Goal: Transaction & Acquisition: Book appointment/travel/reservation

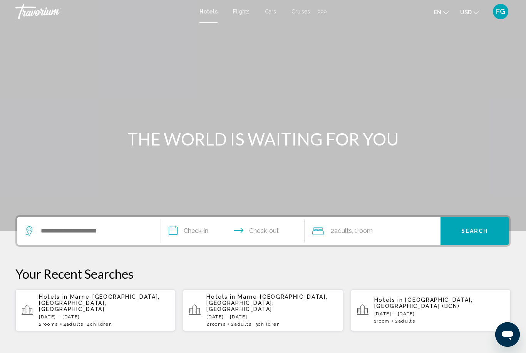
click at [467, 11] on span "USD" at bounding box center [466, 12] width 12 height 6
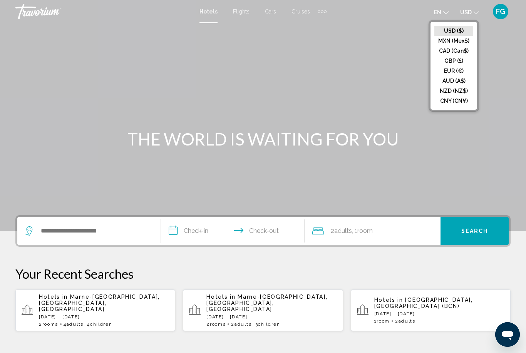
click at [461, 72] on button "EUR (€)" at bounding box center [454, 71] width 39 height 10
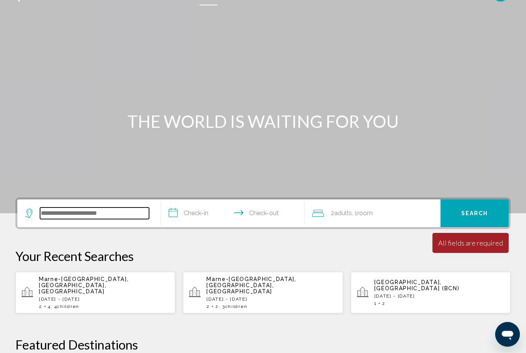
click at [69, 216] on input "Search widget" at bounding box center [94, 214] width 109 height 12
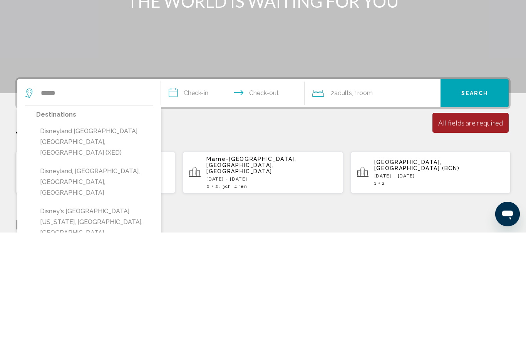
click at [53, 245] on button "Disneyland [GEOGRAPHIC_DATA], [GEOGRAPHIC_DATA], [GEOGRAPHIC_DATA] (XED)" at bounding box center [94, 263] width 117 height 36
type input "**********"
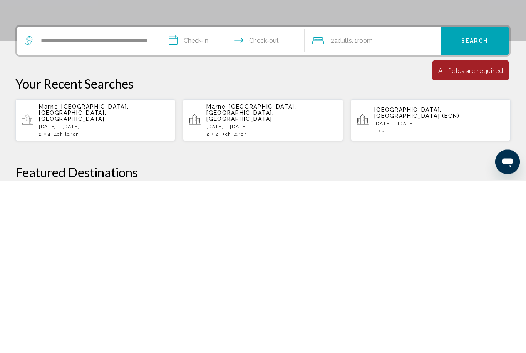
click at [196, 200] on input "**********" at bounding box center [234, 215] width 147 height 30
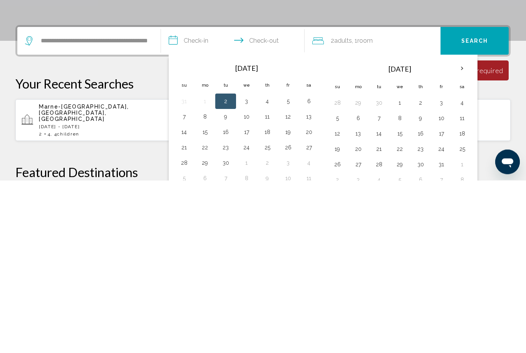
scroll to position [190, 0]
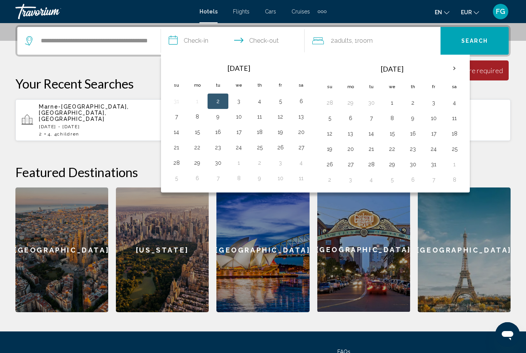
click at [283, 146] on button "26" at bounding box center [280, 147] width 12 height 11
click at [180, 163] on button "28" at bounding box center [176, 163] width 12 height 11
type input "**********"
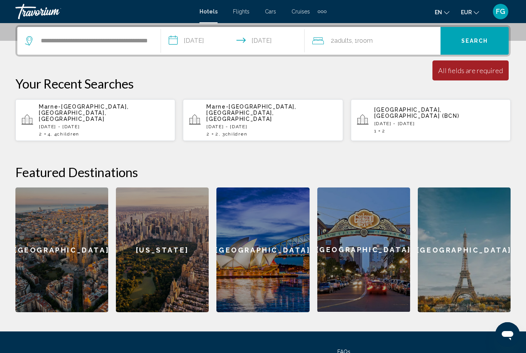
click at [387, 42] on div "2 Adult Adults , 1 Room rooms" at bounding box center [376, 40] width 128 height 11
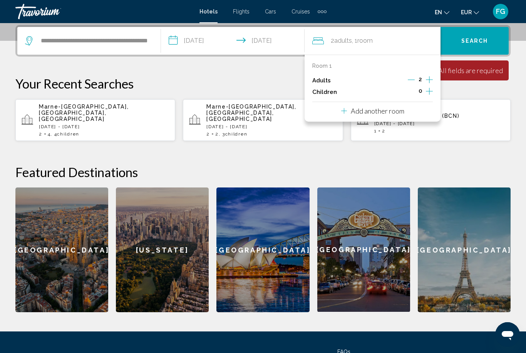
click at [429, 87] on icon "Increment children" at bounding box center [429, 91] width 7 height 9
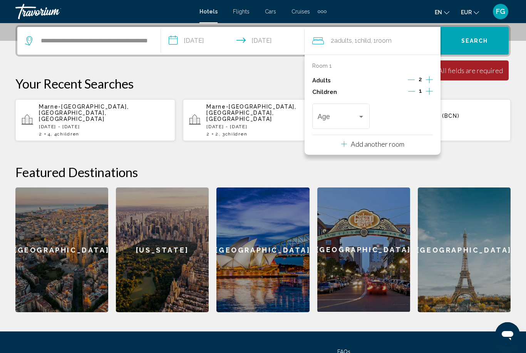
click at [426, 94] on icon "Increment children" at bounding box center [429, 91] width 7 height 9
click at [347, 116] on span "Travelers: 2 adults, 2 children" at bounding box center [338, 118] width 40 height 8
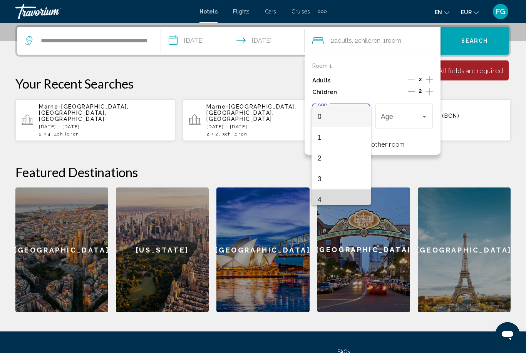
click at [337, 199] on span "4" at bounding box center [341, 200] width 47 height 21
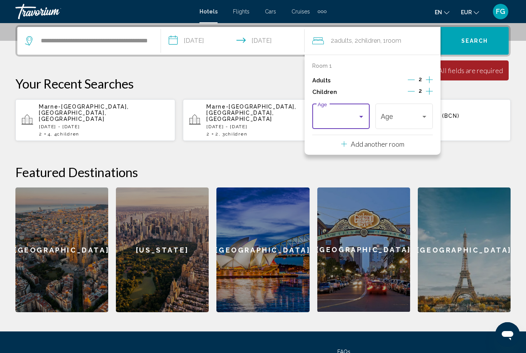
scroll to position [5, 0]
click at [406, 115] on div "4" at bounding box center [401, 118] width 40 height 8
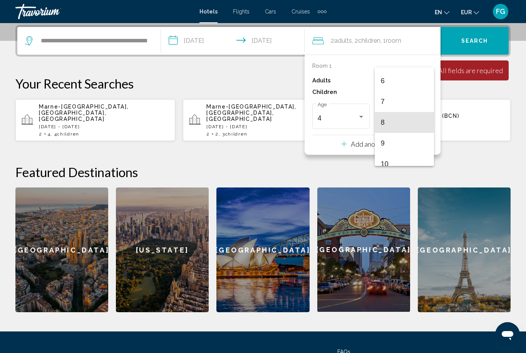
scroll to position [131, 0]
click at [406, 137] on span "9" at bounding box center [404, 133] width 47 height 21
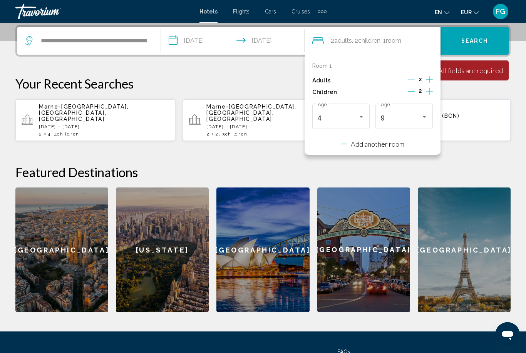
click at [382, 145] on p "Add another room" at bounding box center [378, 144] width 54 height 8
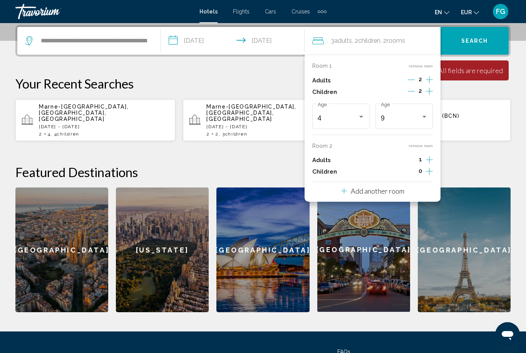
click at [428, 155] on icon "Increment adults" at bounding box center [429, 159] width 7 height 9
click at [423, 168] on div "0" at bounding box center [420, 172] width 25 height 12
click at [403, 187] on p "Add another room" at bounding box center [378, 191] width 54 height 8
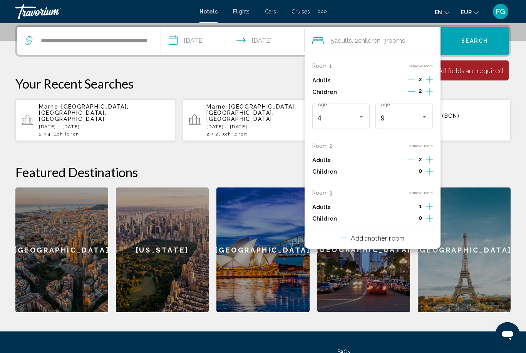
click at [429, 176] on icon "Increment children" at bounding box center [429, 171] width 7 height 9
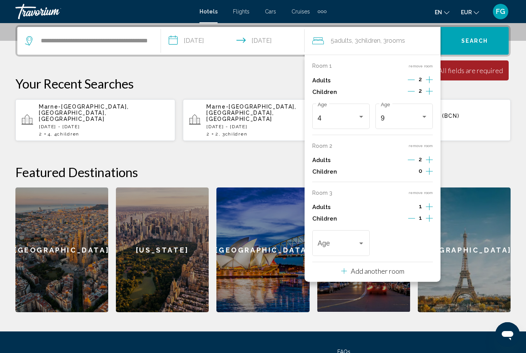
click at [405, 40] on span "rooms" at bounding box center [396, 40] width 18 height 7
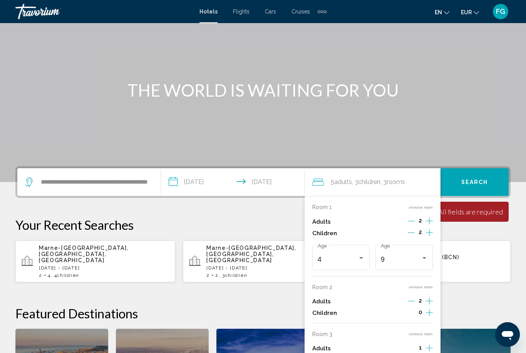
scroll to position [55, 0]
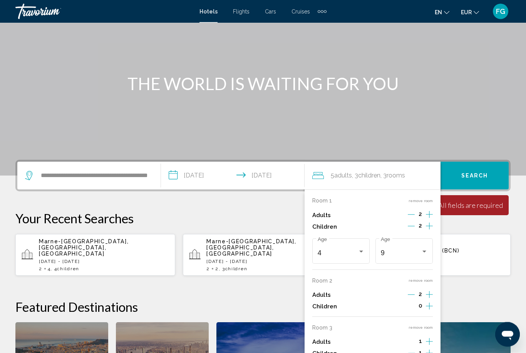
click at [211, 173] on input "**********" at bounding box center [234, 177] width 147 height 30
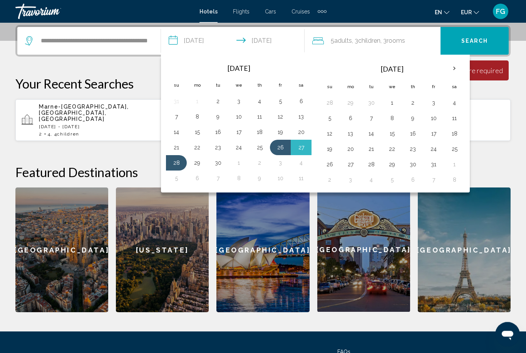
click at [505, 128] on app-hotels-recent-search "Barcelona, Spain (BCN) Sat, 18 Oct - Tue, 21 Oct 1 2" at bounding box center [431, 121] width 160 height 42
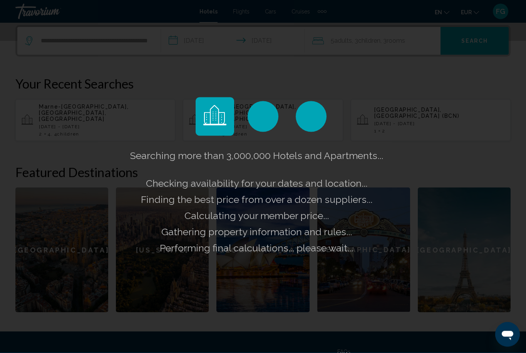
scroll to position [190, 0]
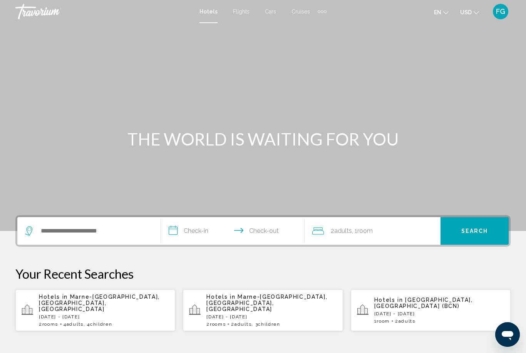
click at [467, 15] on span "USD" at bounding box center [466, 12] width 12 height 6
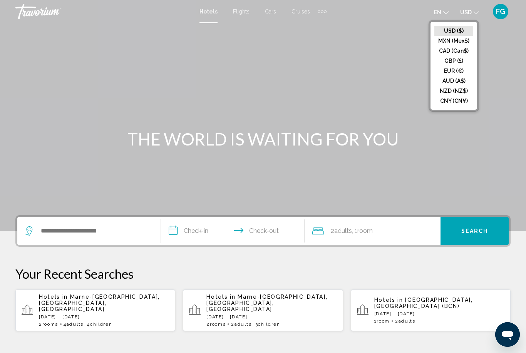
click at [450, 75] on button "EUR (€)" at bounding box center [454, 71] width 39 height 10
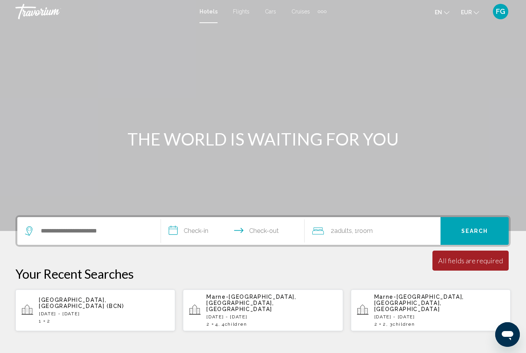
click at [121, 243] on div "Search widget" at bounding box center [89, 231] width 128 height 28
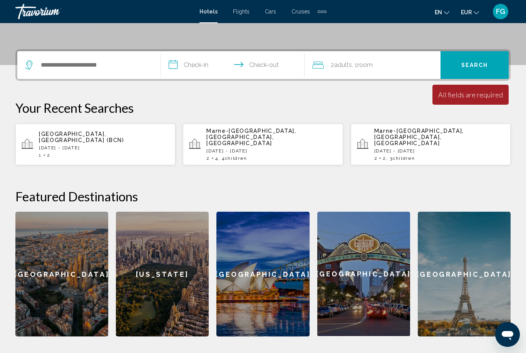
scroll to position [190, 0]
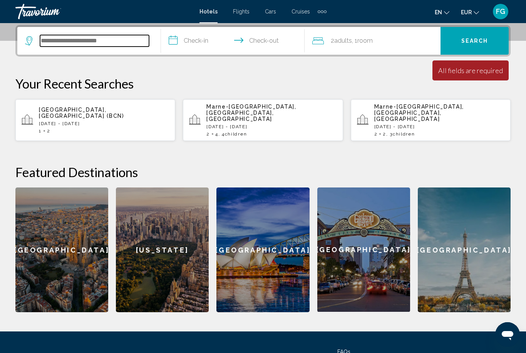
click at [61, 42] on input "Search widget" at bounding box center [94, 41] width 109 height 12
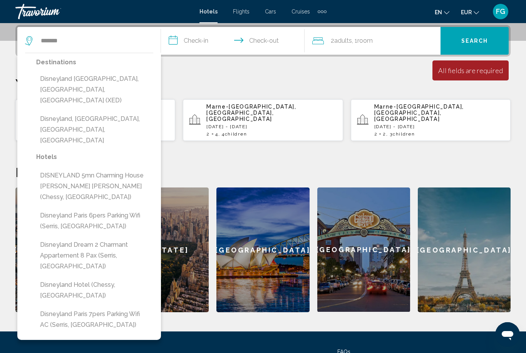
click at [120, 84] on button "Disneyland [GEOGRAPHIC_DATA], [GEOGRAPHIC_DATA], [GEOGRAPHIC_DATA] (XED)" at bounding box center [94, 90] width 117 height 36
type input "**********"
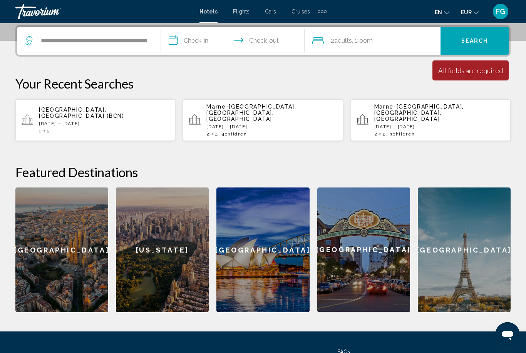
click at [195, 40] on input "**********" at bounding box center [234, 42] width 147 height 30
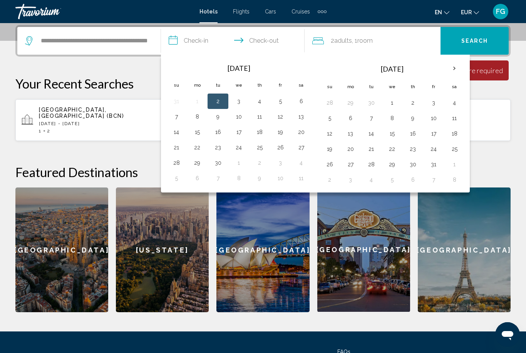
click at [280, 148] on button "26" at bounding box center [280, 147] width 12 height 11
click at [173, 156] on td "28" at bounding box center [176, 162] width 21 height 15
click at [370, 37] on span "Room" at bounding box center [364, 40] width 15 height 7
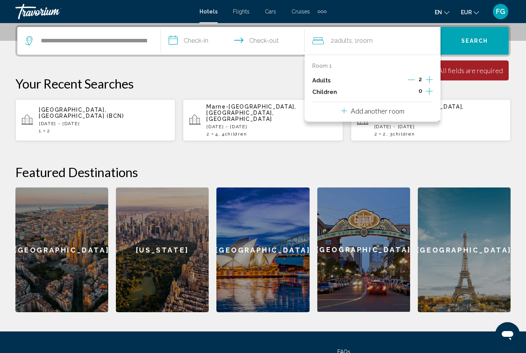
click at [200, 39] on input "**********" at bounding box center [234, 42] width 147 height 30
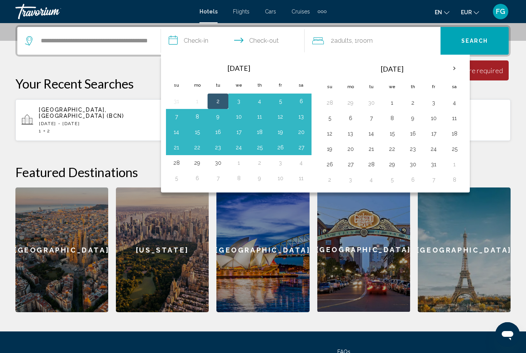
click at [283, 145] on button "26" at bounding box center [280, 147] width 12 height 11
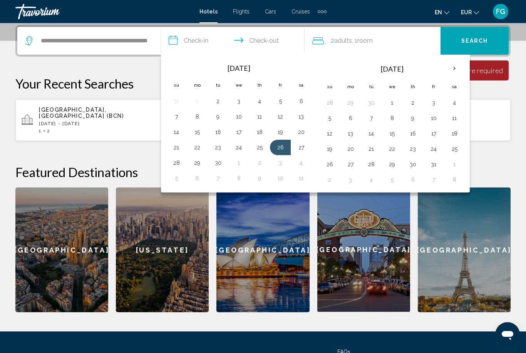
click at [174, 162] on button "28" at bounding box center [176, 163] width 12 height 11
type input "**********"
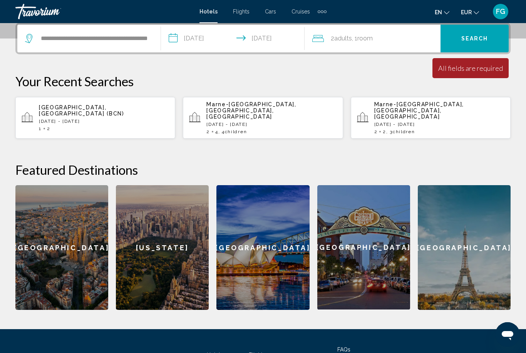
click at [393, 39] on div "2 Adult Adults , 1 Room rooms" at bounding box center [376, 38] width 128 height 11
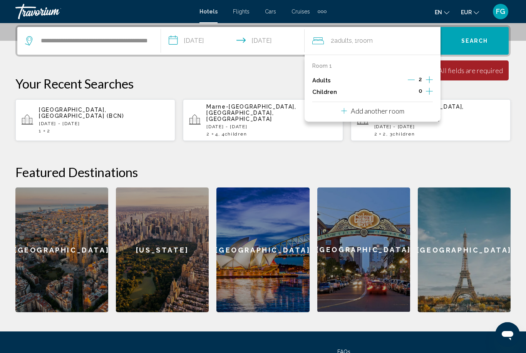
click at [429, 89] on icon "Increment children" at bounding box center [429, 91] width 7 height 9
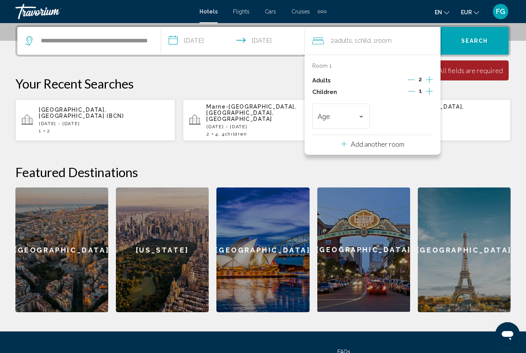
click at [431, 89] on icon "Increment children" at bounding box center [429, 91] width 7 height 9
click at [332, 120] on span "Travelers: 2 adults, 2 children" at bounding box center [338, 118] width 40 height 8
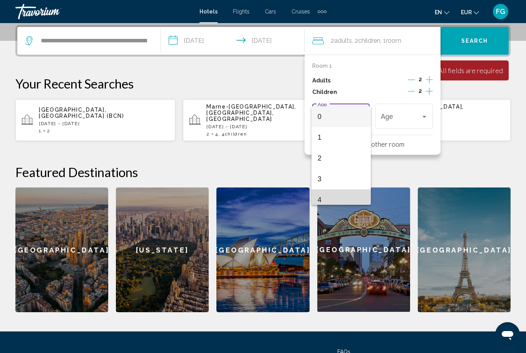
click at [343, 198] on span "4" at bounding box center [341, 200] width 47 height 21
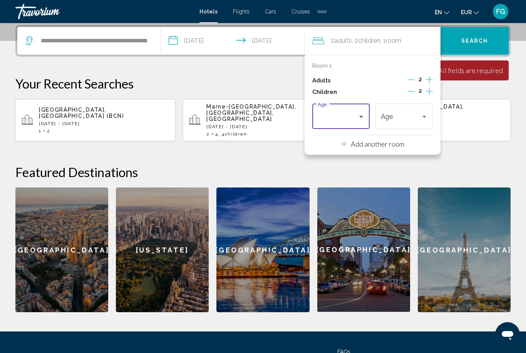
scroll to position [5, 0]
click at [414, 115] on div "4" at bounding box center [401, 118] width 40 height 8
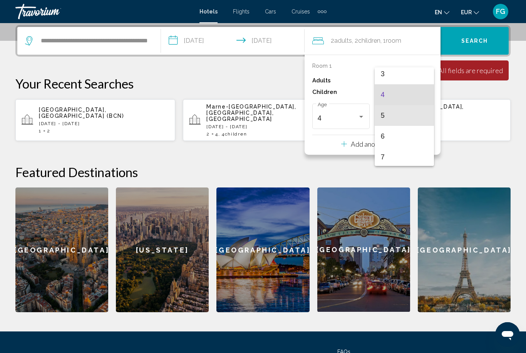
scroll to position [101, 0]
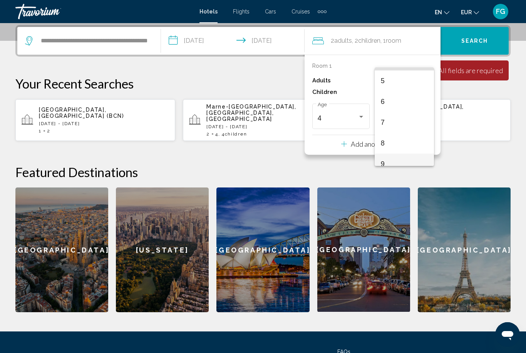
click at [404, 160] on span "9" at bounding box center [404, 164] width 47 height 21
click at [379, 140] on p "Add another room" at bounding box center [378, 144] width 54 height 8
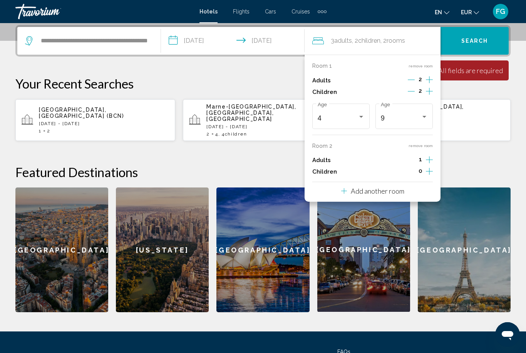
click at [430, 155] on icon "Increment adults" at bounding box center [429, 159] width 7 height 9
click at [428, 168] on icon "Increment children" at bounding box center [429, 171] width 7 height 9
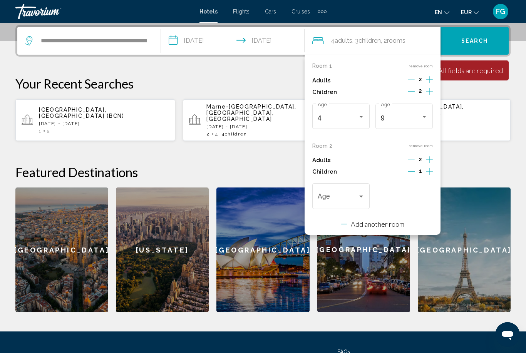
click at [429, 170] on icon "Increment children" at bounding box center [429, 171] width 7 height 9
click at [347, 195] on span "Travelers: 4 adults, 4 children" at bounding box center [338, 199] width 40 height 8
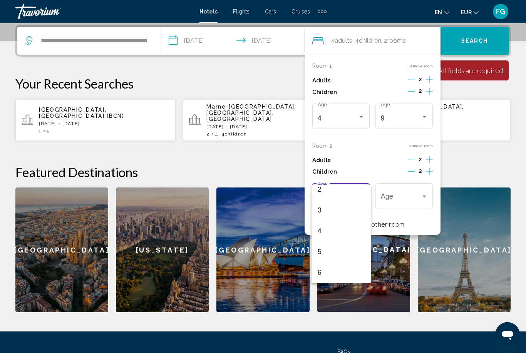
scroll to position [47, 0]
click at [337, 252] on span "5" at bounding box center [341, 252] width 47 height 21
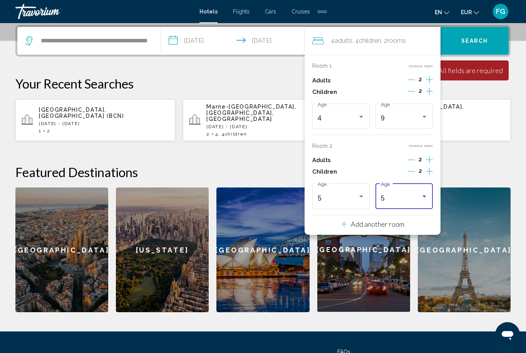
click at [412, 195] on div "5" at bounding box center [401, 199] width 40 height 8
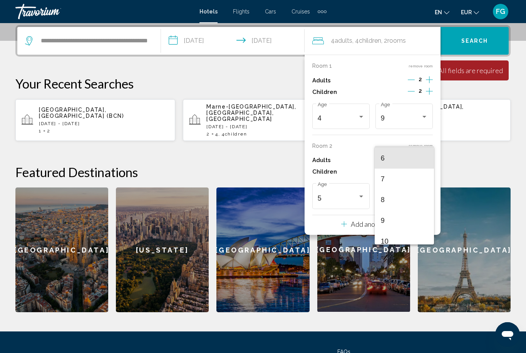
scroll to position [122, 0]
click at [403, 223] on span "9" at bounding box center [404, 221] width 47 height 21
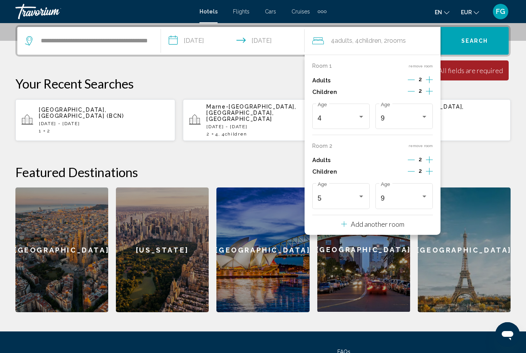
click at [480, 37] on button "Search" at bounding box center [475, 41] width 68 height 28
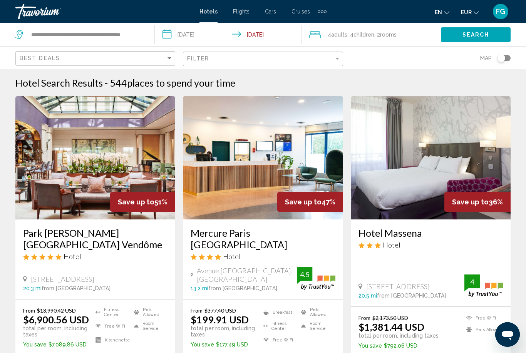
click at [467, 12] on span "EUR" at bounding box center [466, 12] width 11 height 6
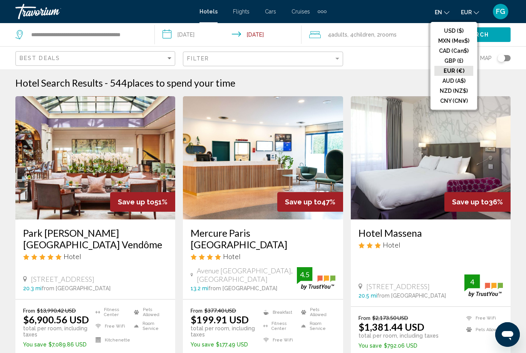
click at [460, 30] on button "USD ($)" at bounding box center [454, 31] width 39 height 10
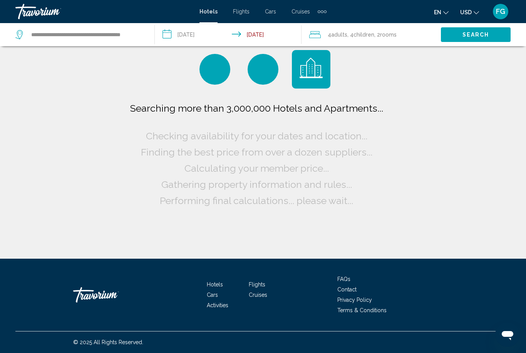
click at [472, 10] on button "USD USD ($) MXN (Mex$) CAD (Can$) GBP (£) EUR (€) AUD (A$) NZD (NZ$) CNY (CN¥)" at bounding box center [469, 12] width 19 height 11
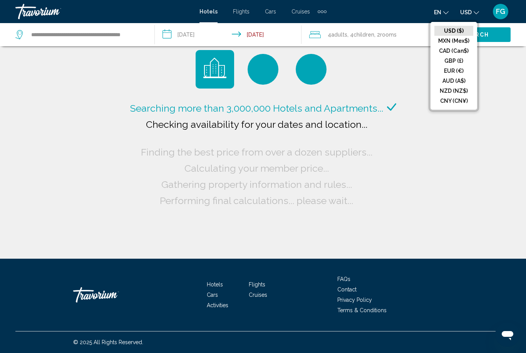
click at [507, 131] on div "Searching more than 3,000,000 Hotels and Apartments... Checking availability fo…" at bounding box center [263, 129] width 526 height 259
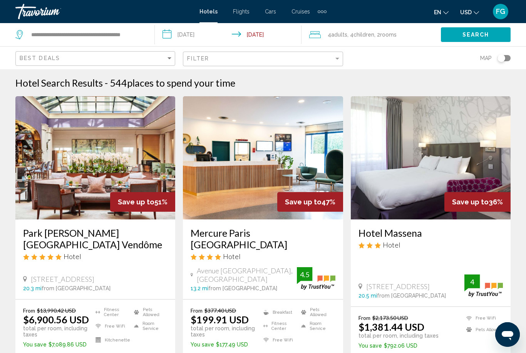
click at [471, 10] on span "USD" at bounding box center [466, 12] width 12 height 6
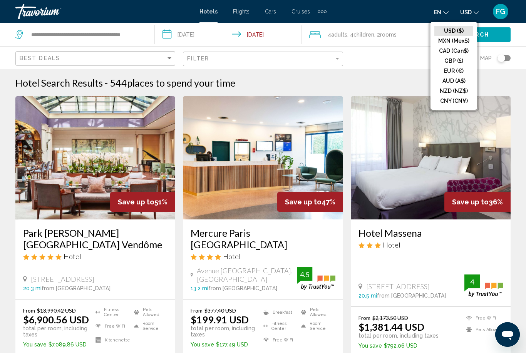
click at [463, 68] on button "EUR (€)" at bounding box center [454, 71] width 39 height 10
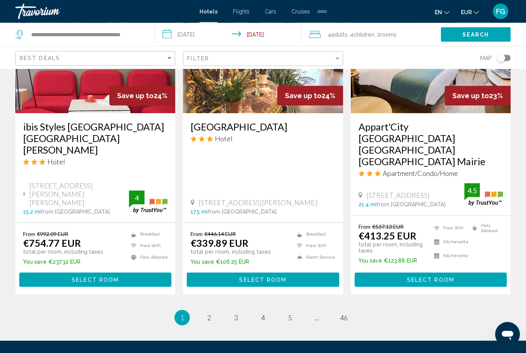
scroll to position [990, 0]
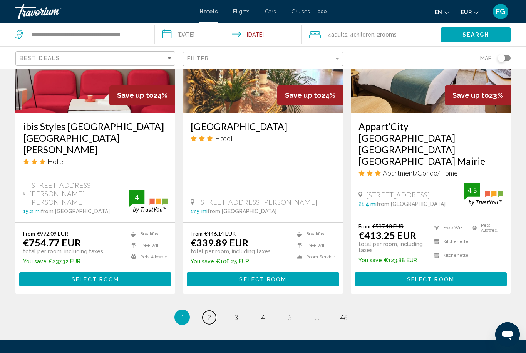
click at [209, 313] on span "2" at bounding box center [209, 317] width 4 height 8
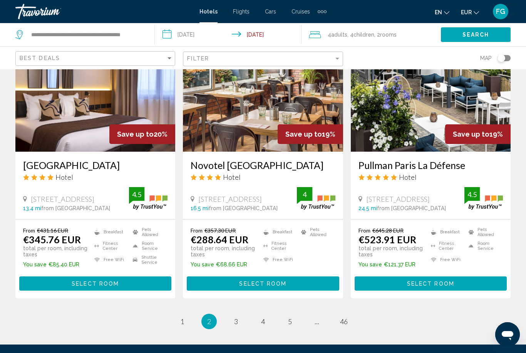
scroll to position [993, 0]
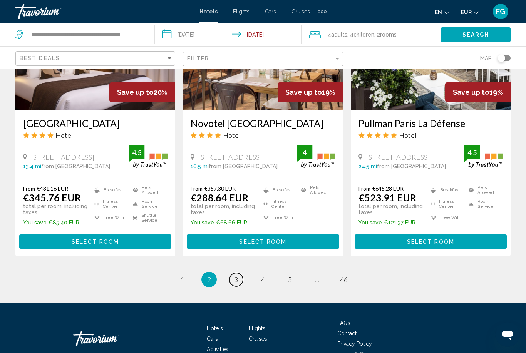
click at [235, 275] on span "3" at bounding box center [236, 279] width 4 height 8
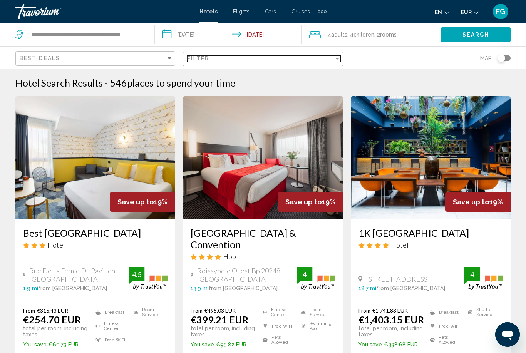
click at [268, 56] on div "Filter" at bounding box center [260, 58] width 146 height 6
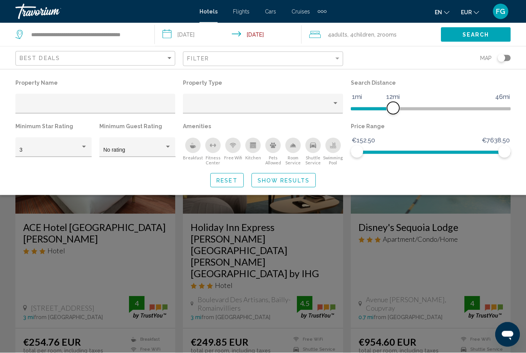
scroll to position [5, 0]
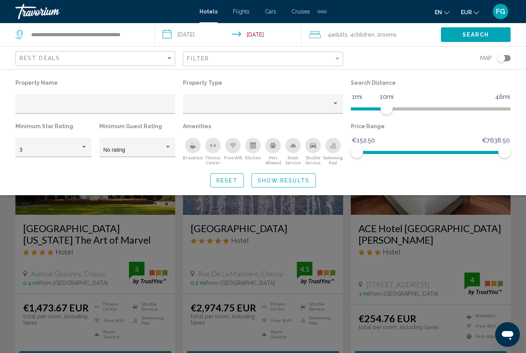
click at [281, 180] on span "Show Results" at bounding box center [284, 181] width 52 height 6
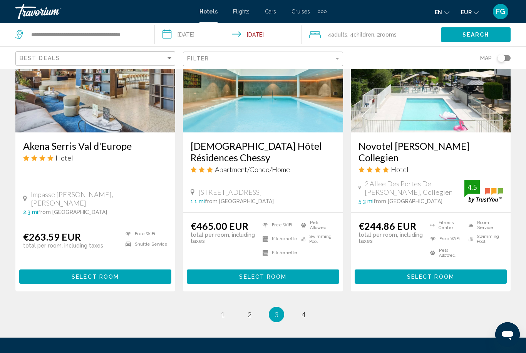
scroll to position [1004, 0]
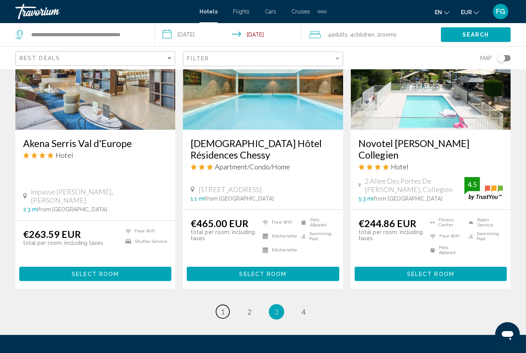
click at [222, 308] on span "1" at bounding box center [223, 312] width 4 height 8
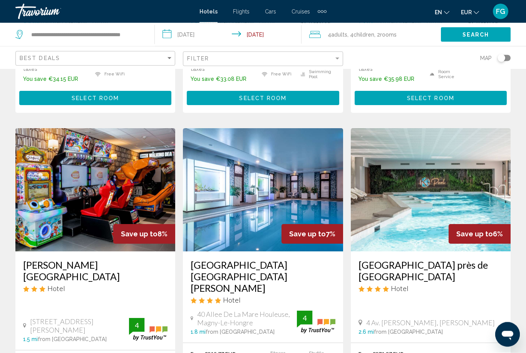
scroll to position [1024, 0]
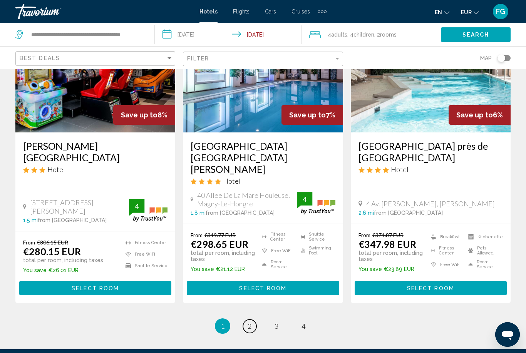
click at [246, 320] on link "page 2" at bounding box center [249, 326] width 13 height 13
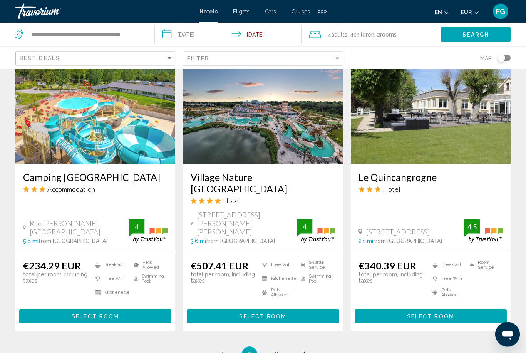
scroll to position [1011, 0]
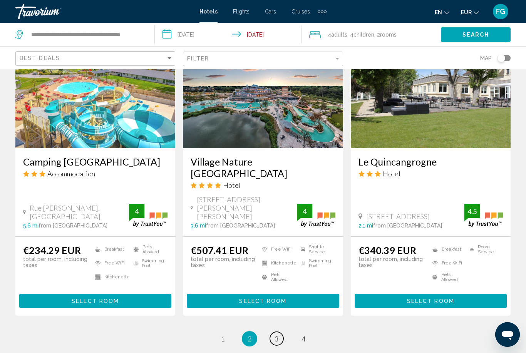
click at [277, 335] on span "3" at bounding box center [277, 339] width 4 height 8
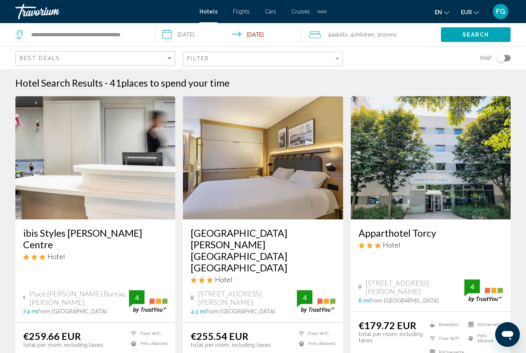
click at [438, 12] on span "en" at bounding box center [438, 12] width 7 height 6
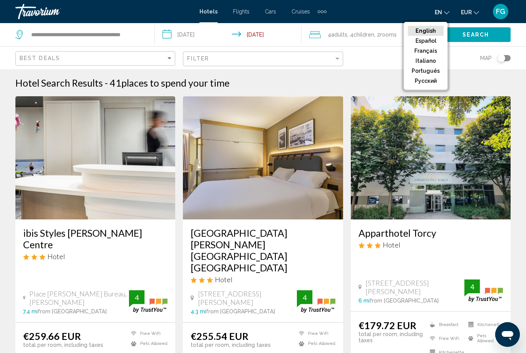
click at [434, 53] on button "Français" at bounding box center [426, 51] width 36 height 10
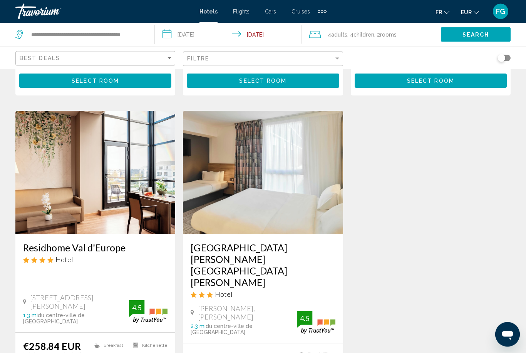
scroll to position [302, 0]
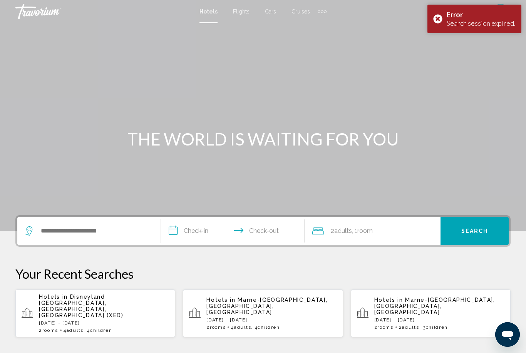
click at [436, 18] on div "Error Search session expired." at bounding box center [475, 19] width 94 height 29
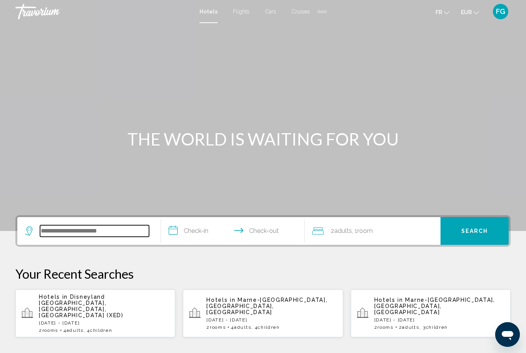
click at [110, 237] on input "Search widget" at bounding box center [94, 231] width 109 height 12
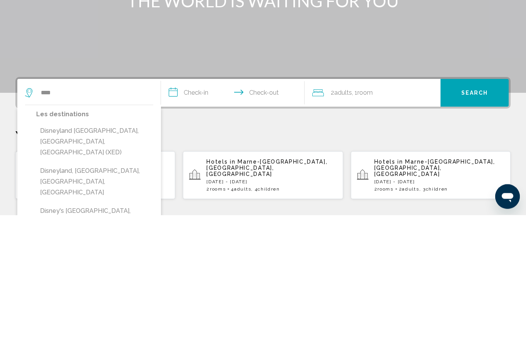
click at [50, 262] on button "Disneyland [GEOGRAPHIC_DATA], [GEOGRAPHIC_DATA], [GEOGRAPHIC_DATA] (XED)" at bounding box center [94, 280] width 117 height 36
type input "**********"
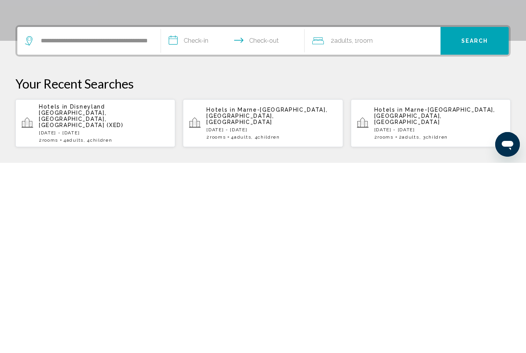
click at [189, 217] on input "**********" at bounding box center [234, 232] width 147 height 30
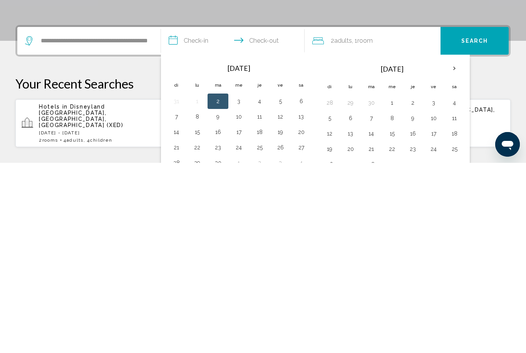
scroll to position [190, 0]
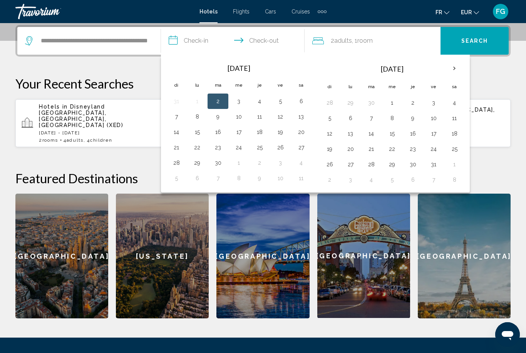
click at [286, 145] on button "26" at bounding box center [280, 147] width 12 height 11
click at [173, 161] on button "28" at bounding box center [176, 163] width 12 height 11
type input "**********"
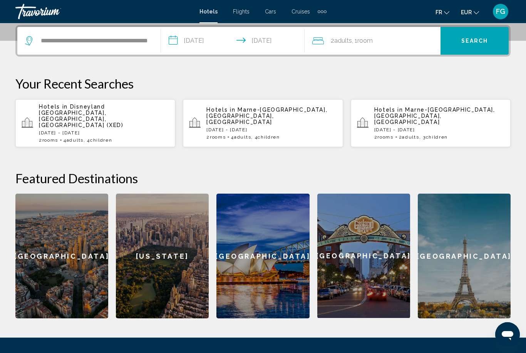
click at [408, 44] on div "2 Adult Adults , 1 Room rooms" at bounding box center [376, 40] width 128 height 11
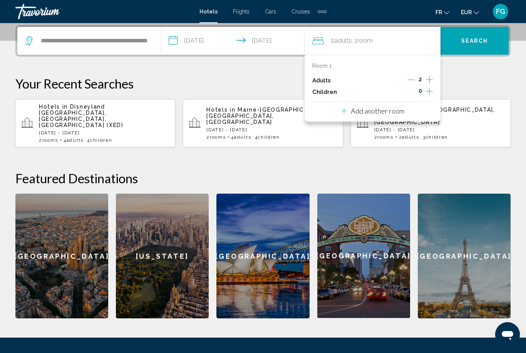
click at [426, 88] on icon "Increment children" at bounding box center [429, 91] width 7 height 9
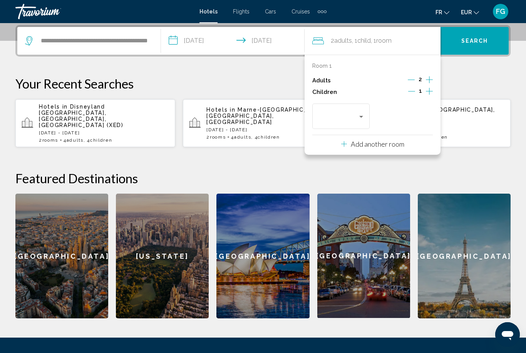
click at [427, 92] on icon "Increment children" at bounding box center [429, 91] width 7 height 9
click at [353, 107] on div "Âge" at bounding box center [341, 115] width 47 height 27
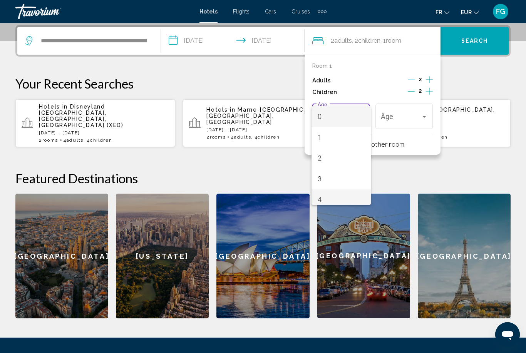
click at [334, 197] on span "4" at bounding box center [341, 200] width 47 height 21
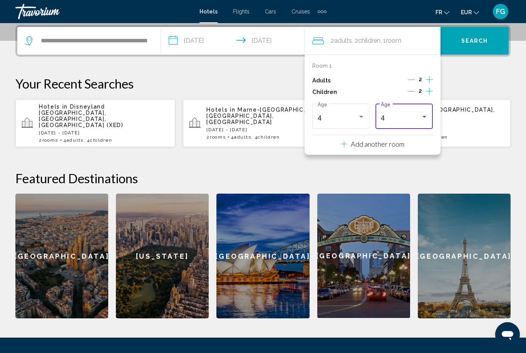
scroll to position [5, 0]
click at [407, 117] on div "4" at bounding box center [401, 118] width 40 height 8
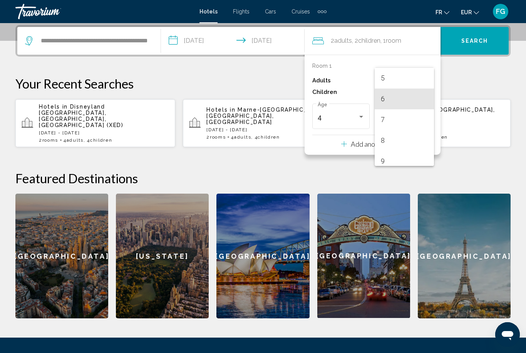
scroll to position [104, 0]
click at [405, 159] on span "9" at bounding box center [404, 161] width 47 height 21
click at [412, 139] on div "Room 1 Adults 2 Children 2 4 Âge 9 Âge Add another room" at bounding box center [373, 105] width 136 height 100
click at [374, 141] on p "Add another room" at bounding box center [378, 144] width 54 height 8
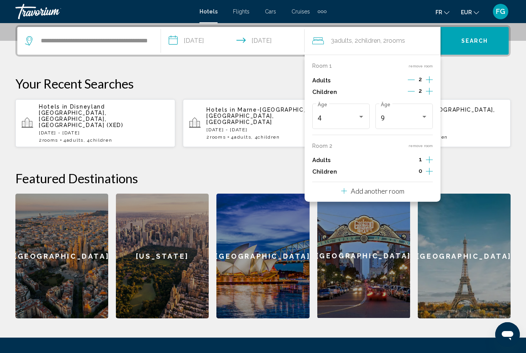
click at [426, 84] on icon "Increment adults" at bounding box center [429, 79] width 7 height 9
click at [432, 96] on icon "Increment children" at bounding box center [429, 91] width 7 height 9
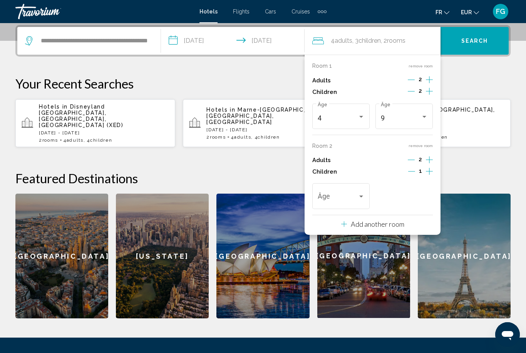
click at [431, 96] on icon "Increment children" at bounding box center [429, 91] width 7 height 9
click at [345, 198] on span "Travelers: 4 adults, 4 children" at bounding box center [338, 199] width 40 height 8
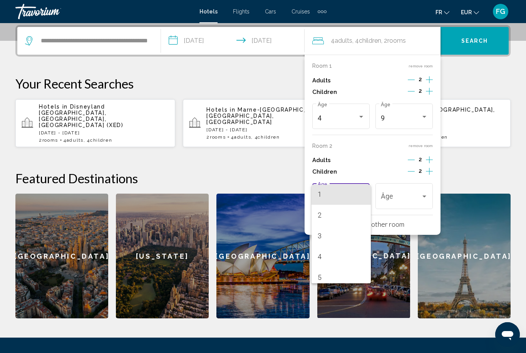
scroll to position [55, 0]
click at [331, 251] on span "5" at bounding box center [341, 243] width 47 height 21
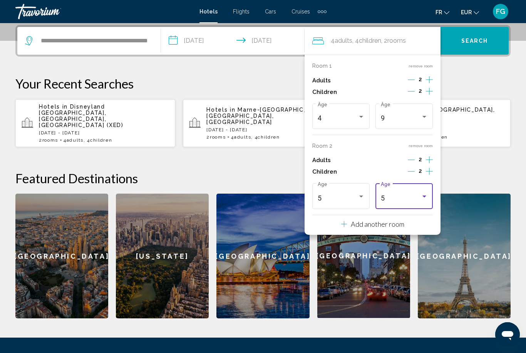
click at [404, 195] on div "5" at bounding box center [401, 199] width 40 height 8
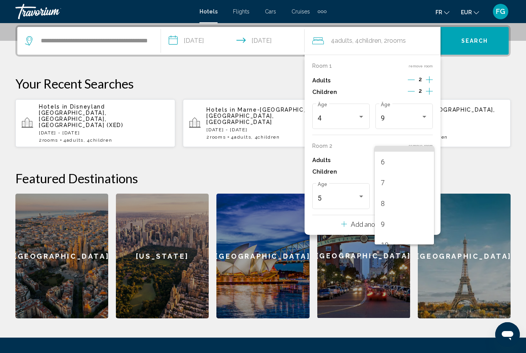
scroll to position [123, 0]
click at [401, 218] on span "9" at bounding box center [404, 220] width 47 height 21
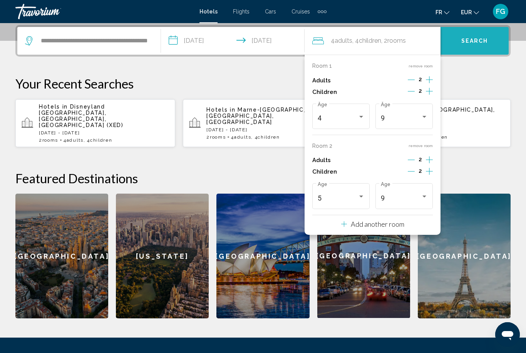
click at [479, 42] on span "Search" at bounding box center [474, 41] width 27 height 6
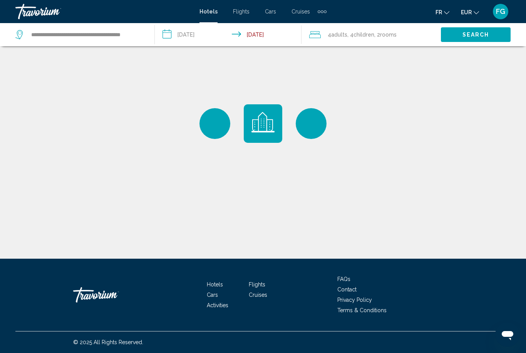
click at [462, 259] on div "Main content" at bounding box center [263, 129] width 526 height 259
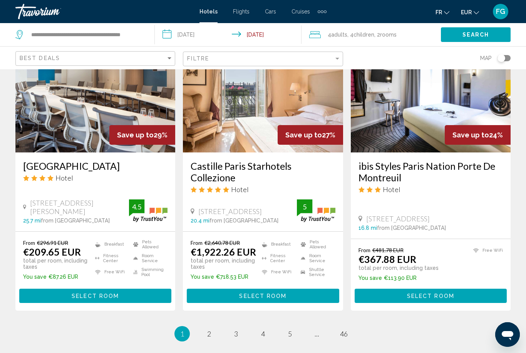
scroll to position [948, 0]
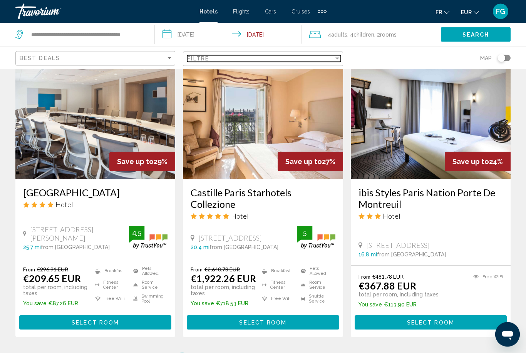
click at [334, 55] on div "Filter" at bounding box center [337, 58] width 7 height 6
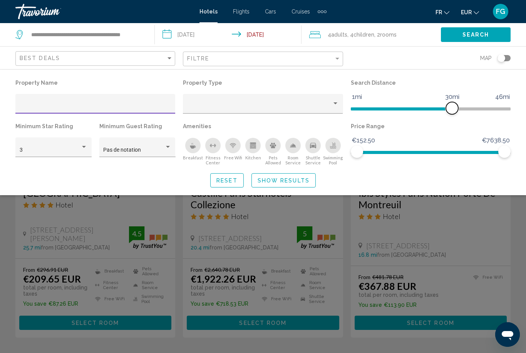
scroll to position [948, 0]
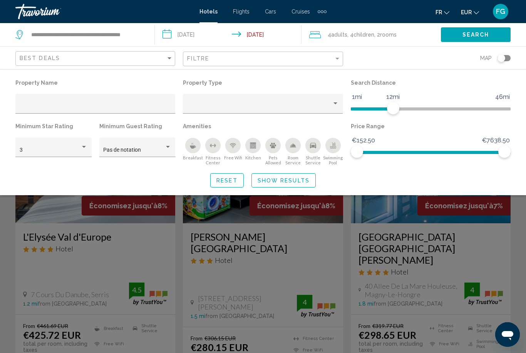
click at [283, 178] on span "Show Results" at bounding box center [284, 181] width 52 height 6
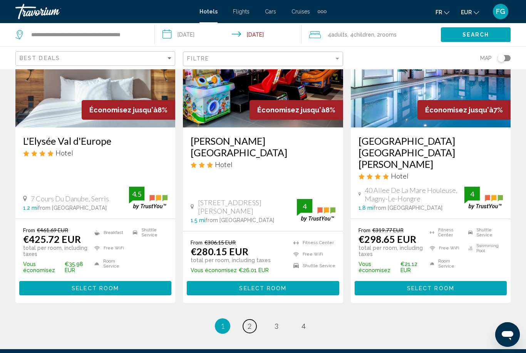
click at [250, 322] on span "2" at bounding box center [250, 326] width 4 height 8
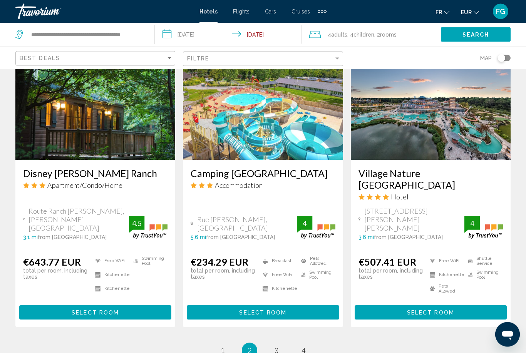
scroll to position [1032, 0]
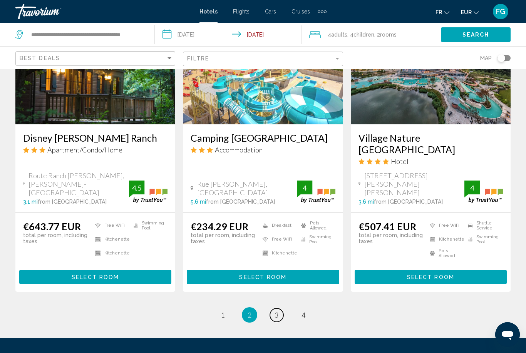
click at [274, 309] on link "page 3" at bounding box center [276, 315] width 13 height 13
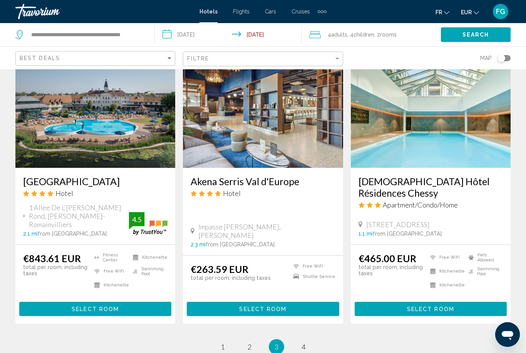
scroll to position [1004, 0]
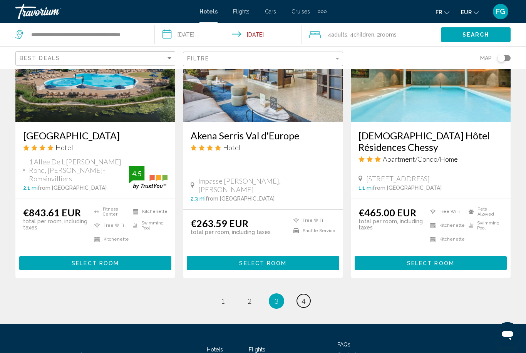
click at [302, 297] on span "4" at bounding box center [304, 301] width 4 height 8
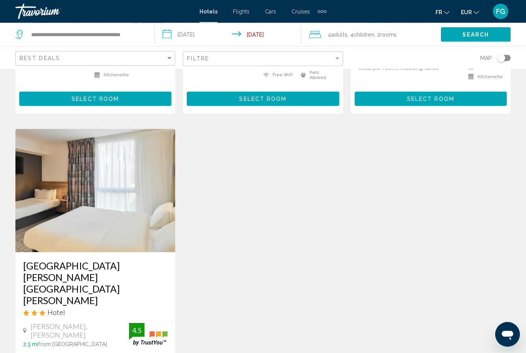
scroll to position [885, 0]
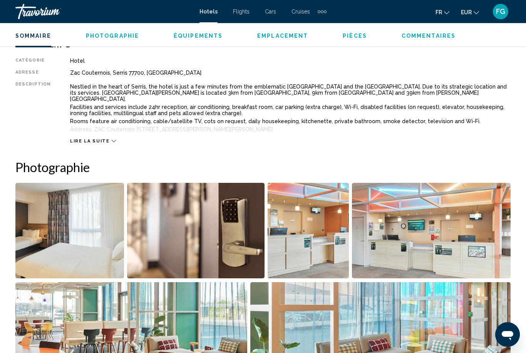
scroll to position [393, 0]
click at [93, 144] on span "Lire la suite" at bounding box center [89, 141] width 39 height 5
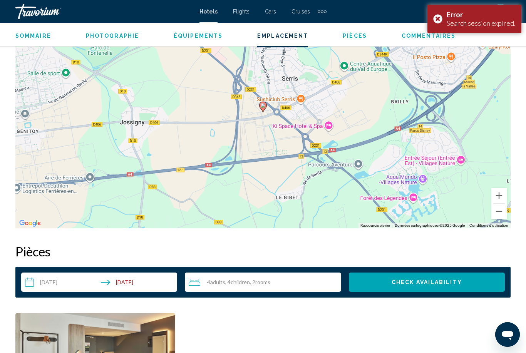
scroll to position [908, 0]
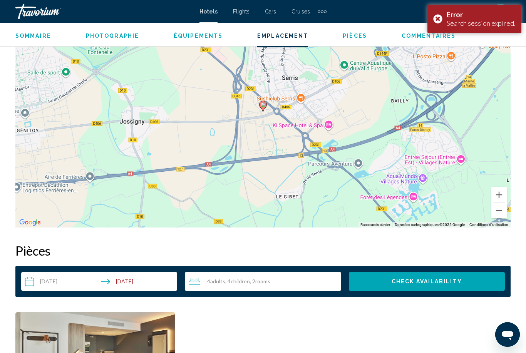
click at [443, 17] on div "Error Search session expired." at bounding box center [475, 19] width 94 height 29
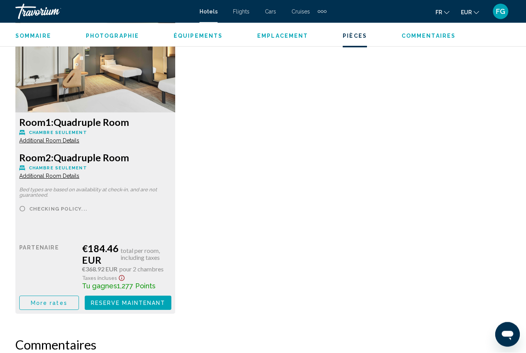
scroll to position [1215, 0]
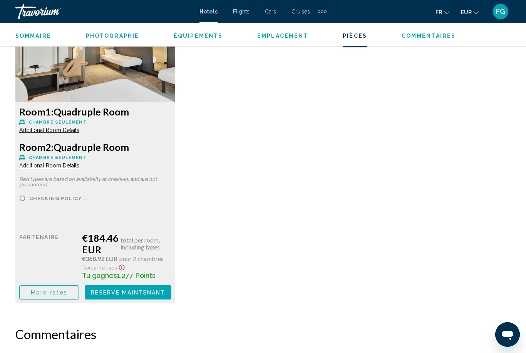
click at [60, 295] on span "More rates" at bounding box center [49, 293] width 37 height 6
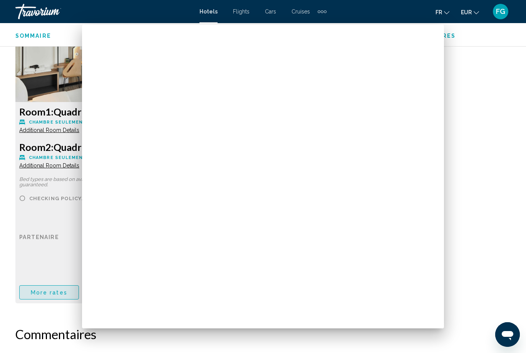
scroll to position [0, 0]
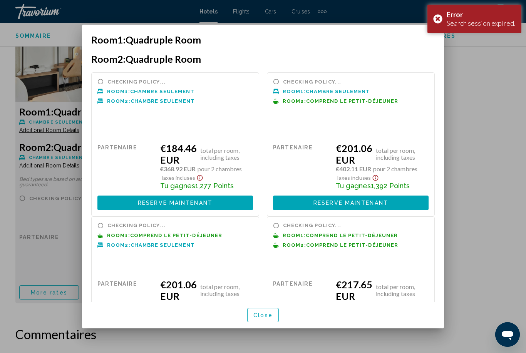
click at [441, 22] on div "Error Search session expired." at bounding box center [475, 19] width 94 height 29
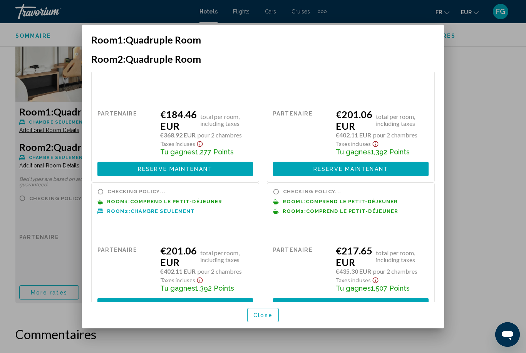
scroll to position [34, 0]
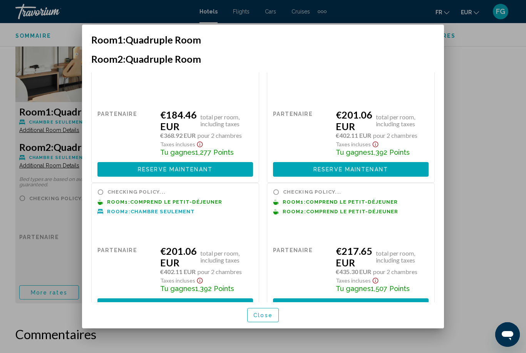
click at [354, 303] on span "Reserve maintenant" at bounding box center [351, 306] width 75 height 6
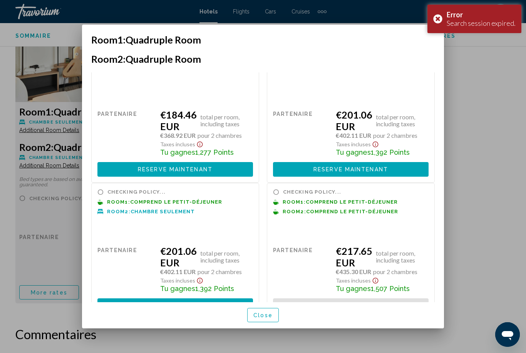
click at [438, 22] on div "Error Search session expired." at bounding box center [475, 19] width 94 height 29
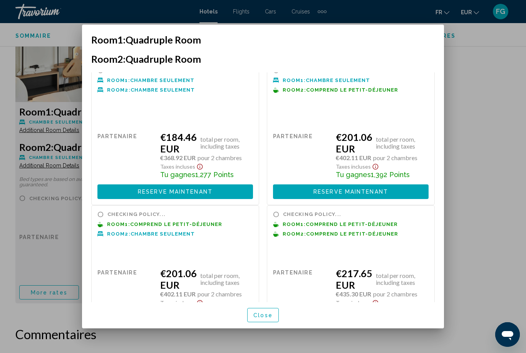
scroll to position [10, 0]
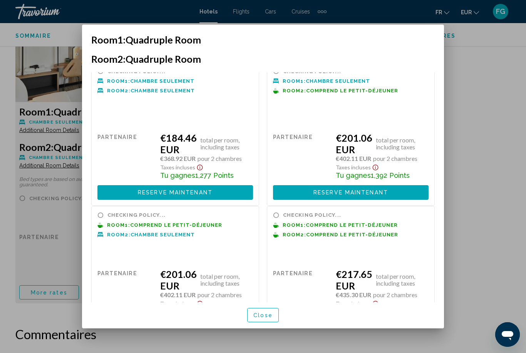
click at [263, 319] on span "Close" at bounding box center [262, 315] width 19 height 6
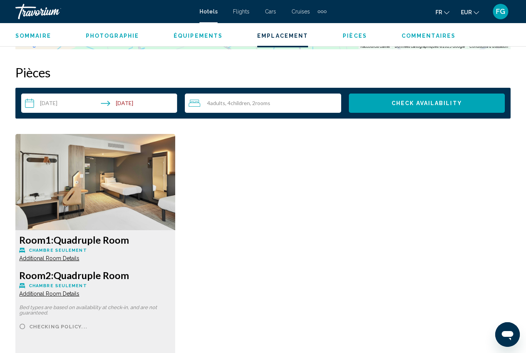
scroll to position [1087, 0]
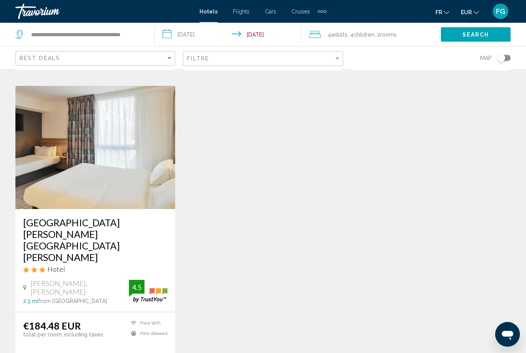
scroll to position [1005, 0]
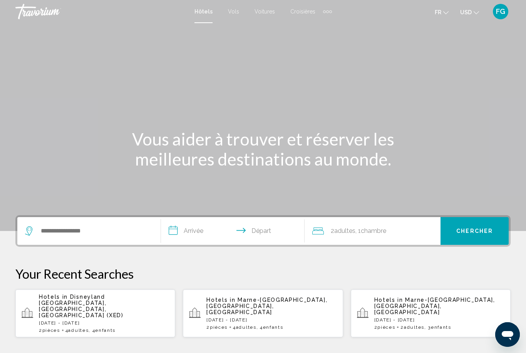
click at [471, 10] on span "USD" at bounding box center [466, 12] width 12 height 6
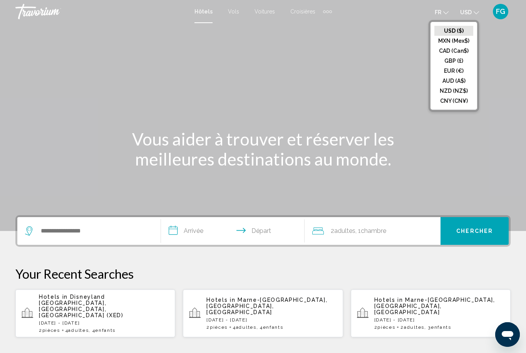
click at [461, 71] on button "EUR (€)" at bounding box center [454, 71] width 39 height 10
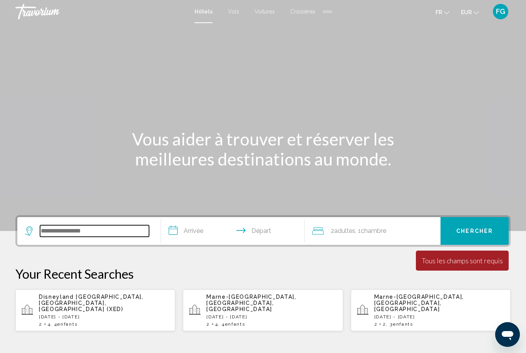
click at [51, 230] on input "Search widget" at bounding box center [94, 231] width 109 height 12
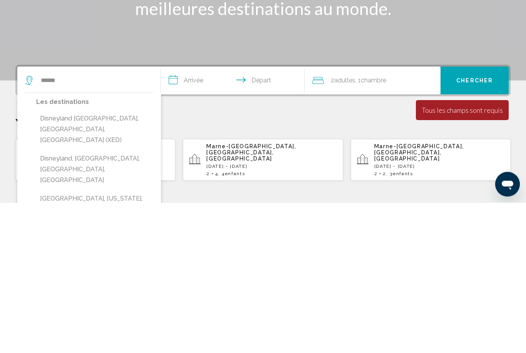
click at [67, 262] on button "Disneyland [GEOGRAPHIC_DATA], [GEOGRAPHIC_DATA], [GEOGRAPHIC_DATA] (XED)" at bounding box center [94, 280] width 117 height 36
type input "**********"
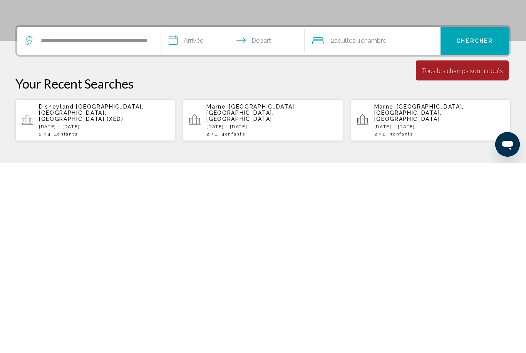
click at [191, 217] on input "**********" at bounding box center [234, 232] width 147 height 30
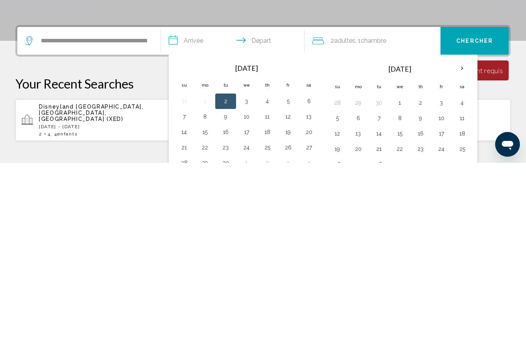
scroll to position [190, 0]
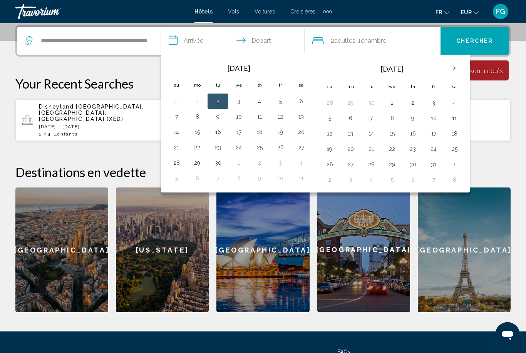
click at [283, 151] on button "26" at bounding box center [280, 147] width 12 height 11
click at [174, 163] on button "28" at bounding box center [176, 163] width 12 height 11
type input "**********"
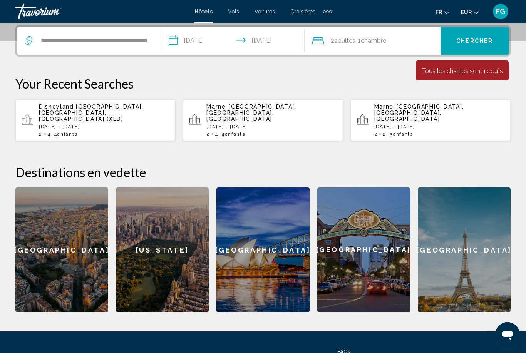
click at [375, 38] on span "Chambre" at bounding box center [373, 40] width 25 height 7
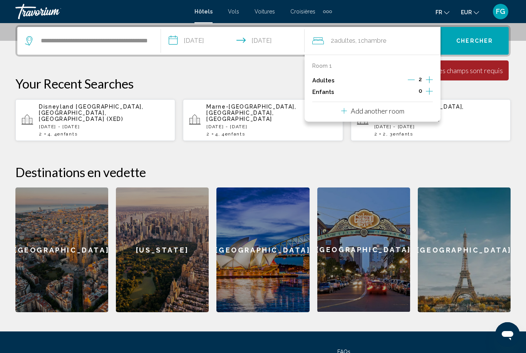
click at [433, 88] on button "Increment children" at bounding box center [429, 92] width 7 height 12
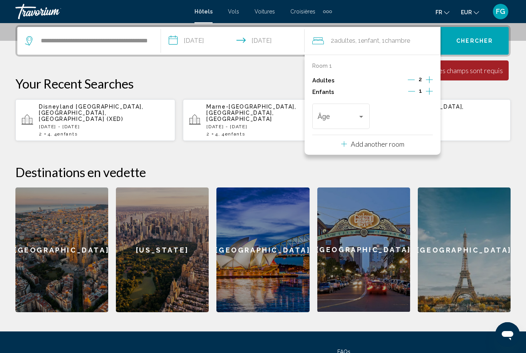
click at [433, 87] on icon "Increment children" at bounding box center [429, 91] width 7 height 9
click at [338, 114] on span "Travelers: 2 adults, 2 children" at bounding box center [338, 118] width 40 height 8
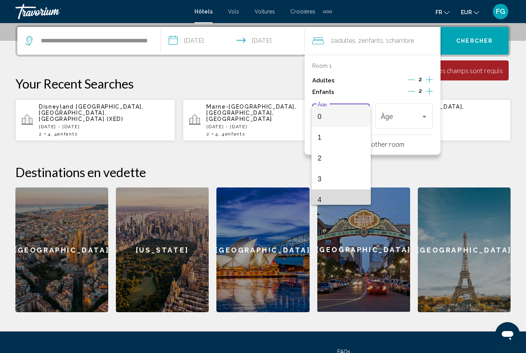
click at [330, 200] on span "4" at bounding box center [341, 200] width 47 height 21
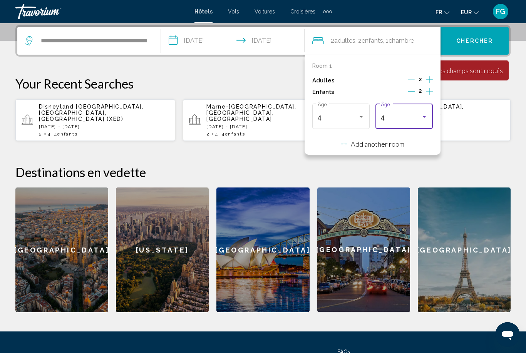
scroll to position [5, 0]
click at [419, 114] on div "4" at bounding box center [401, 118] width 40 height 8
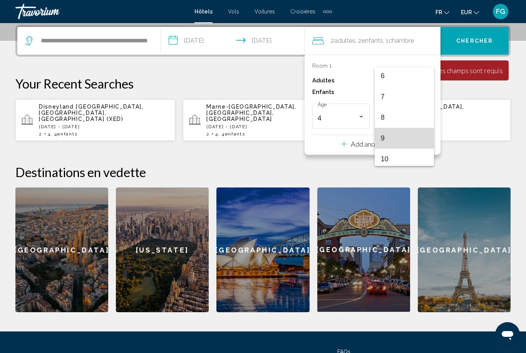
click at [409, 143] on span "9" at bounding box center [404, 138] width 47 height 21
click at [388, 141] on p "Add another room" at bounding box center [378, 144] width 54 height 8
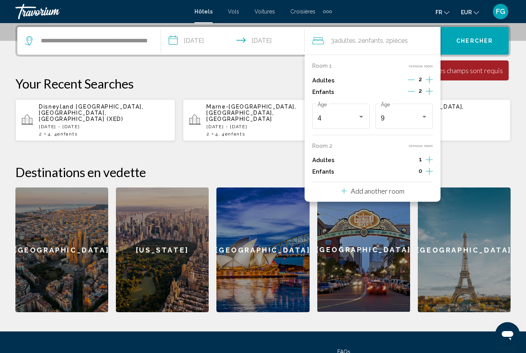
click at [432, 155] on icon "Increment adults" at bounding box center [429, 159] width 7 height 9
click at [429, 171] on icon "Increment children" at bounding box center [429, 171] width 7 height 7
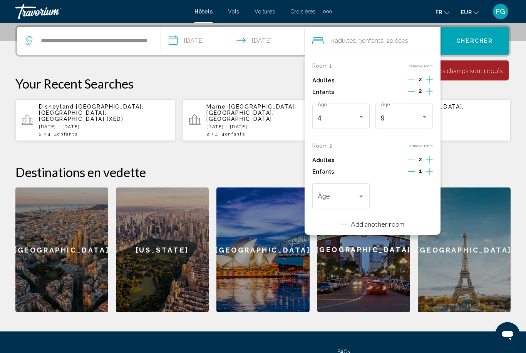
click at [339, 195] on span "Travelers: 4 adults, 3 children" at bounding box center [338, 199] width 40 height 8
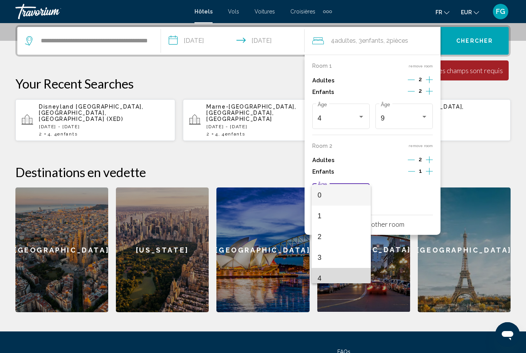
click at [343, 282] on span "4" at bounding box center [341, 278] width 47 height 21
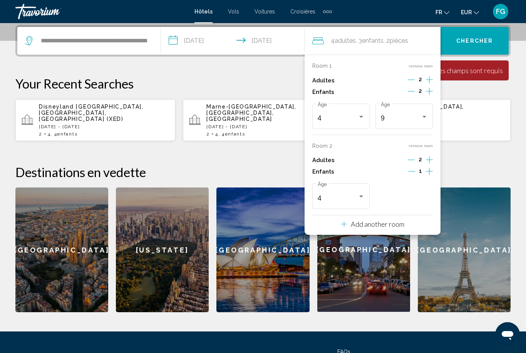
click at [361, 194] on div "Travelers: 4 adults, 3 children" at bounding box center [361, 197] width 7 height 6
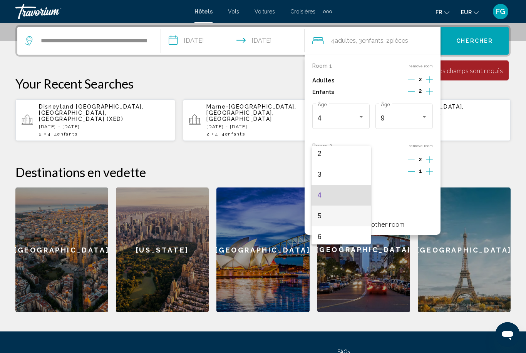
click at [355, 214] on span "5" at bounding box center [341, 216] width 47 height 21
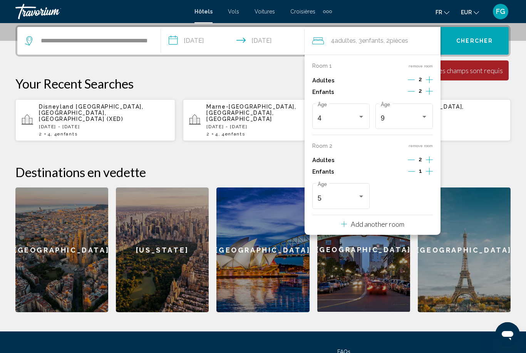
click at [431, 170] on icon "Increment children" at bounding box center [429, 171] width 7 height 9
click at [413, 198] on span "Travelers: 4 adults, 4 children" at bounding box center [401, 199] width 40 height 8
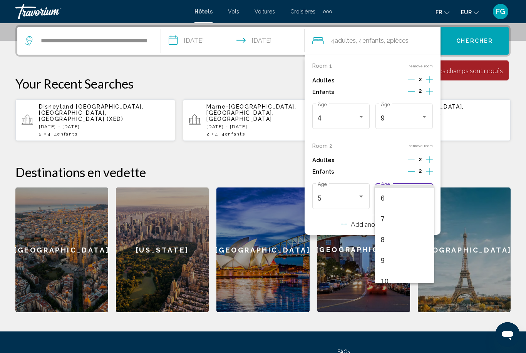
scroll to position [123, 0]
click at [402, 262] on span "9" at bounding box center [404, 259] width 47 height 21
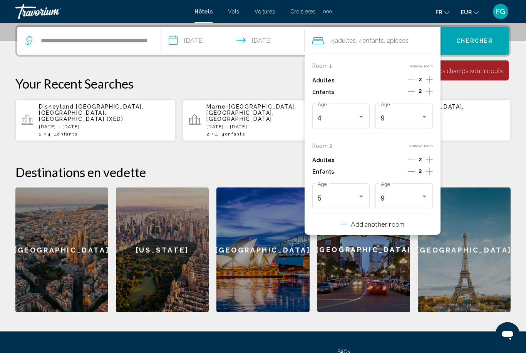
click at [484, 41] on span "Chercher" at bounding box center [474, 41] width 37 height 6
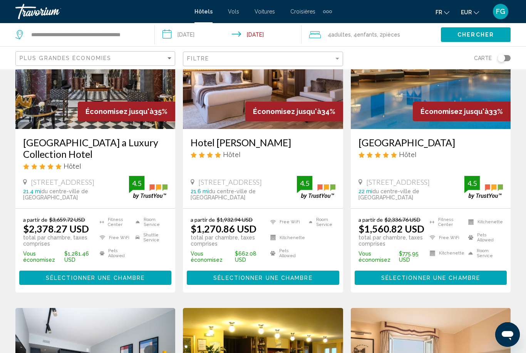
scroll to position [401, 0]
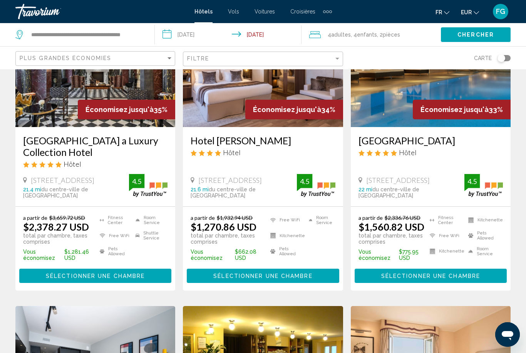
click at [320, 53] on div "Filtre" at bounding box center [263, 59] width 153 height 14
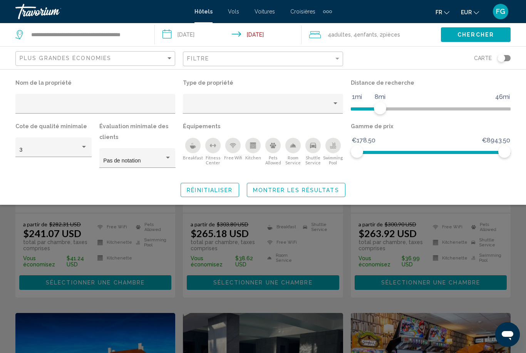
click at [309, 191] on span "Montrer les résultats" at bounding box center [296, 190] width 86 height 6
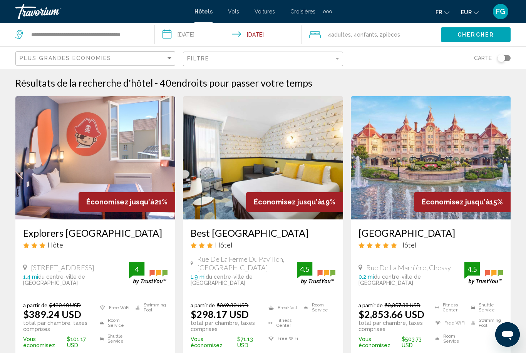
click at [479, 11] on icon "Change currency" at bounding box center [476, 12] width 5 height 5
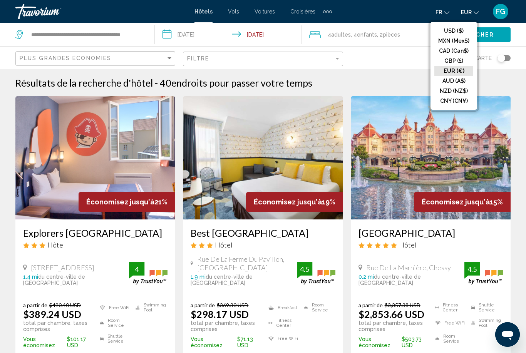
click at [468, 71] on button "EUR (€)" at bounding box center [454, 71] width 39 height 10
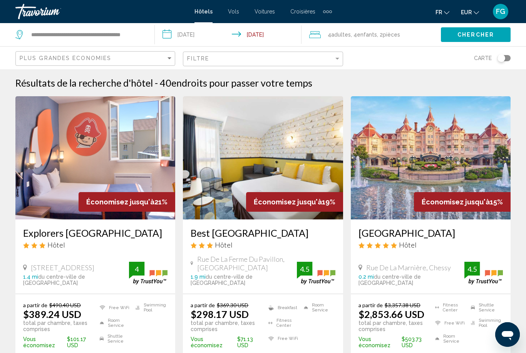
click at [473, 16] on button "EUR USD ($) MXN (Mex$) CAD (Can$) GBP (£) EUR (€) AUD (A$) NZD (NZ$) CNY (CN¥)" at bounding box center [470, 12] width 18 height 11
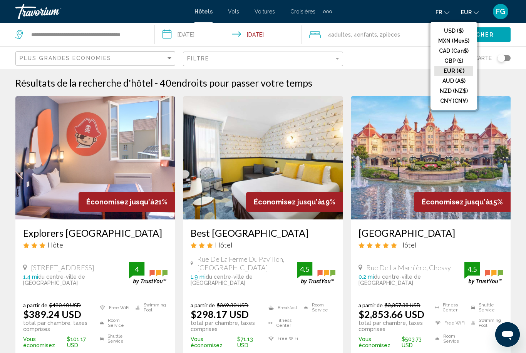
click at [463, 32] on button "USD ($)" at bounding box center [454, 31] width 39 height 10
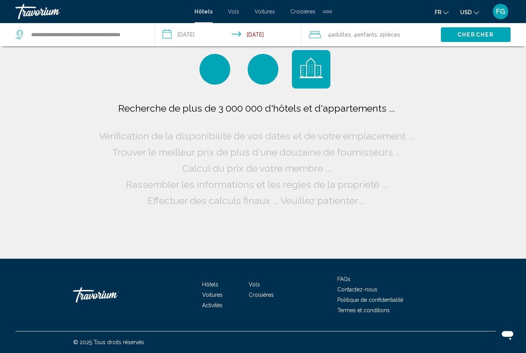
click at [474, 16] on button "USD USD ($) MXN (Mex$) CAD (Can$) GBP (£) EUR (€) AUD (A$) NZD (NZ$) CNY (CN¥)" at bounding box center [469, 12] width 19 height 11
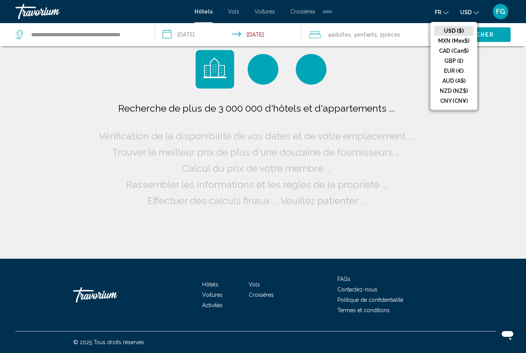
click at [460, 70] on button "EUR (€)" at bounding box center [454, 71] width 39 height 10
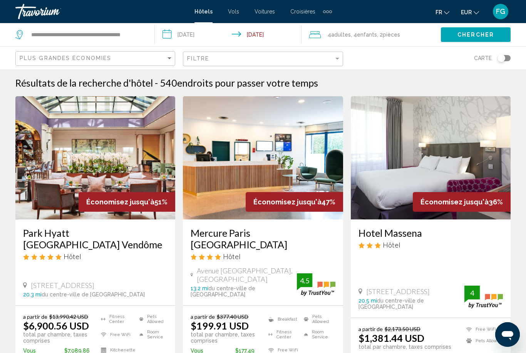
click at [473, 16] on button "EUR USD ($) MXN (Mex$) CAD (Can$) GBP (£) EUR (€) AUD (A$) NZD (NZ$) CNY (CN¥)" at bounding box center [470, 12] width 18 height 11
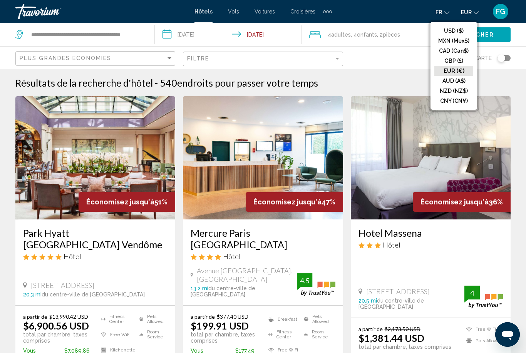
click at [462, 72] on button "EUR (€)" at bounding box center [454, 71] width 39 height 10
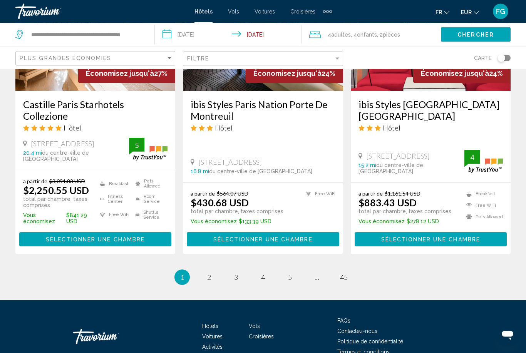
scroll to position [1038, 0]
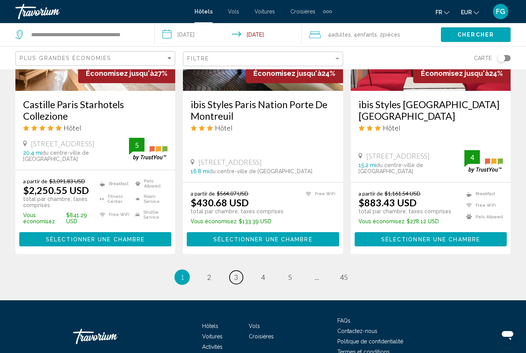
click at [237, 273] on span "3" at bounding box center [236, 277] width 4 height 8
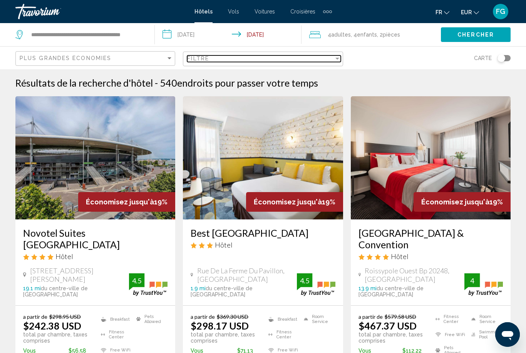
click at [277, 61] on div "Filtre" at bounding box center [260, 58] width 146 height 6
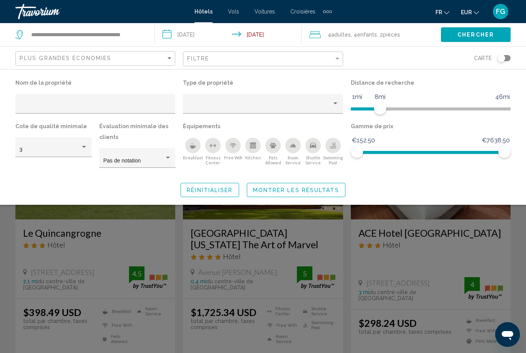
click at [308, 189] on span "Montrer les résultats" at bounding box center [296, 190] width 86 height 6
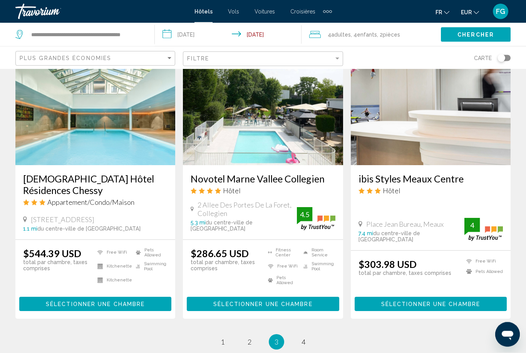
scroll to position [949, 0]
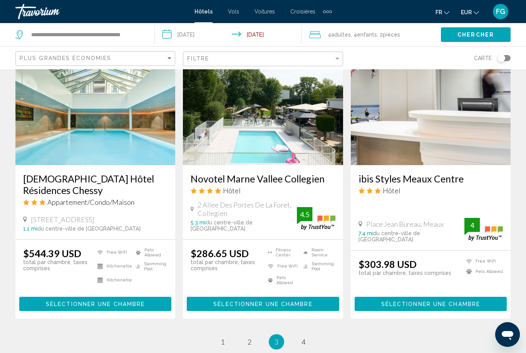
click at [298, 334] on li "page 4" at bounding box center [303, 341] width 15 height 15
click at [298, 335] on link "page 4" at bounding box center [303, 341] width 13 height 13
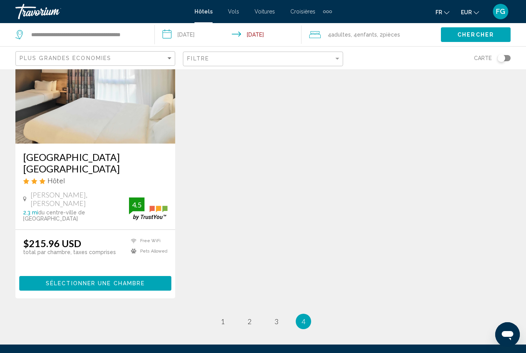
scroll to position [380, 0]
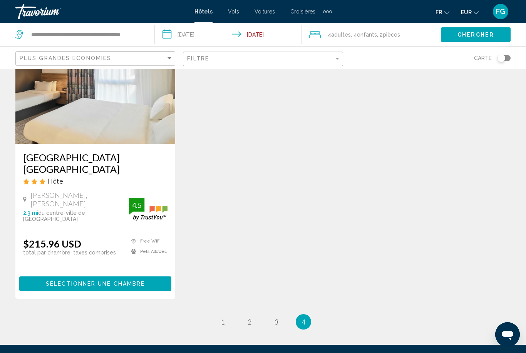
click at [126, 281] on span "Sélectionner une chambre" at bounding box center [95, 284] width 99 height 6
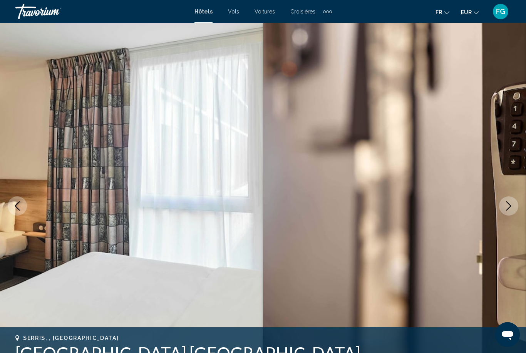
click at [468, 5] on div "fr English Español Français Italiano Português русский EUR USD ($) MXN (Mex$) C…" at bounding box center [425, 11] width 171 height 16
click at [464, 14] on span "EUR" at bounding box center [466, 12] width 11 height 6
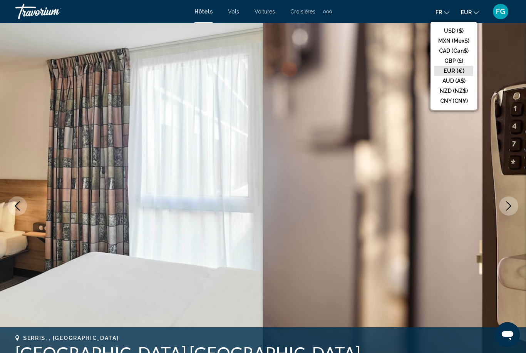
click at [466, 70] on button "EUR (€)" at bounding box center [454, 71] width 39 height 10
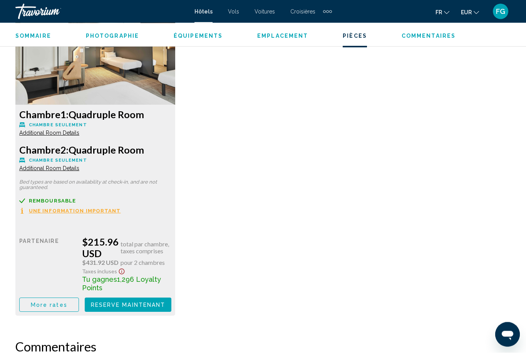
scroll to position [1217, 0]
click at [50, 306] on span "More rates" at bounding box center [49, 305] width 37 height 6
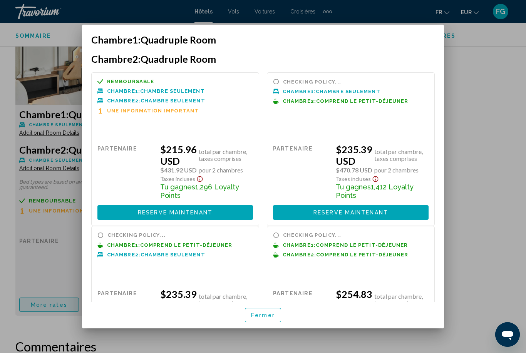
scroll to position [0, 0]
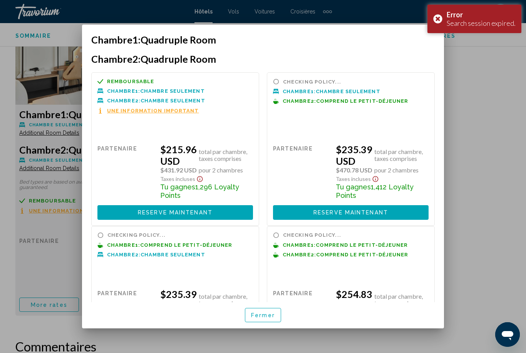
click at [443, 18] on div "Error Search session expired." at bounding box center [475, 19] width 94 height 29
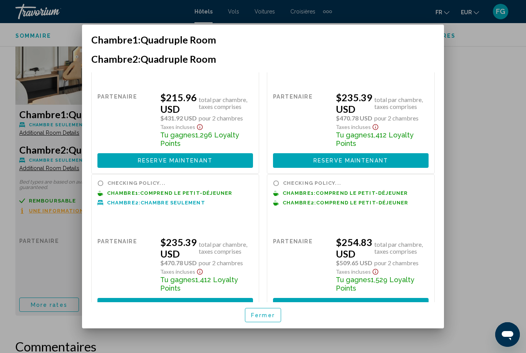
scroll to position [52, 0]
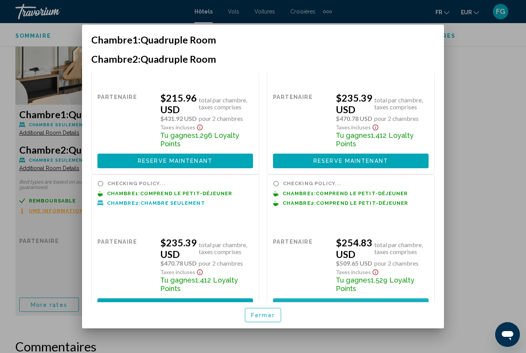
click at [403, 299] on button "Reserve maintenant Plus disponible" at bounding box center [351, 306] width 156 height 14
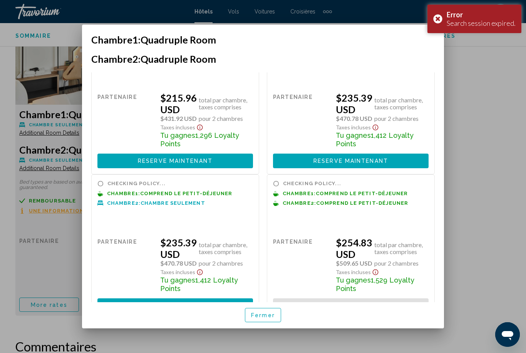
click at [437, 18] on div "Error Search session expired." at bounding box center [475, 19] width 94 height 29
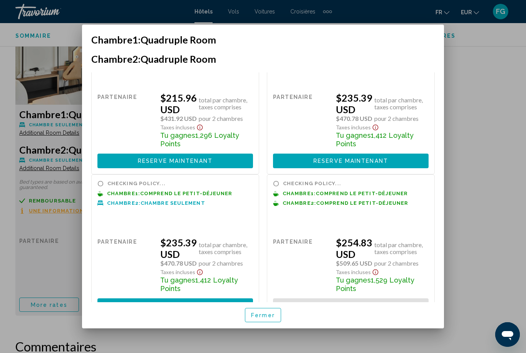
click at [263, 319] on span "Fermer" at bounding box center [263, 315] width 24 height 6
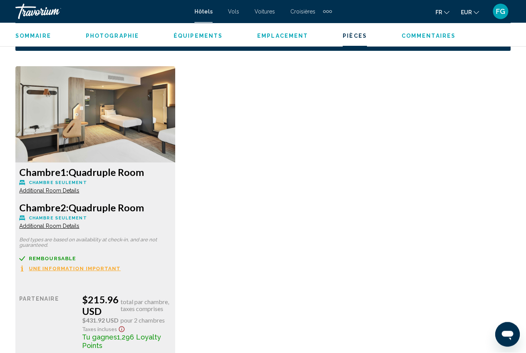
scroll to position [1159, 0]
click at [468, 9] on span "EUR" at bounding box center [466, 12] width 11 height 6
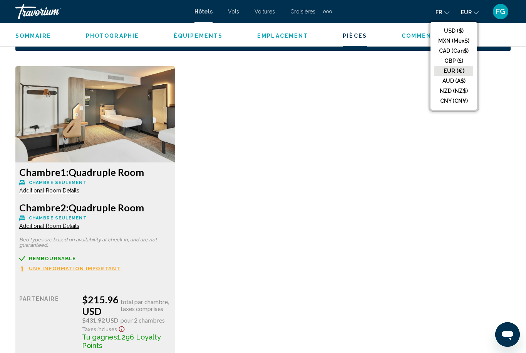
click at [462, 69] on button "EUR (€)" at bounding box center [454, 71] width 39 height 10
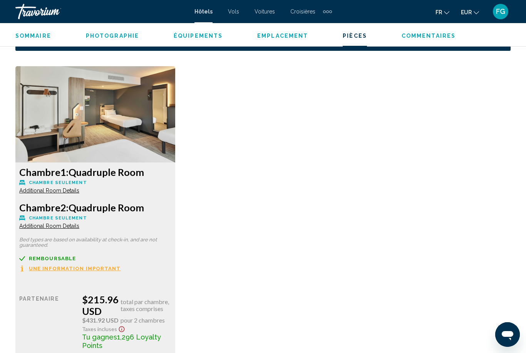
click at [467, 15] on span "EUR" at bounding box center [466, 12] width 11 height 6
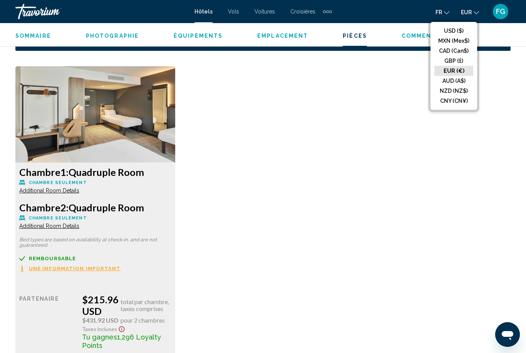
scroll to position [1160, 0]
click at [460, 24] on ul "USD ($) MXN (Mex$) CAD (Can$) GBP (£) EUR (€) AUD (A$) NZD (NZ$) CNY (CN¥)" at bounding box center [454, 66] width 47 height 88
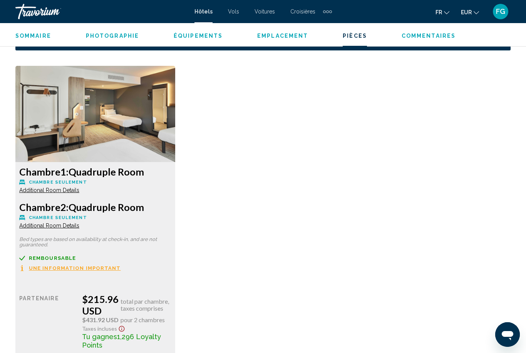
click at [469, 14] on span "EUR" at bounding box center [466, 12] width 11 height 6
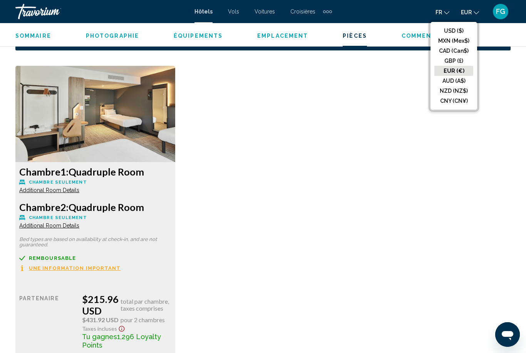
click at [457, 36] on button "USD ($)" at bounding box center [454, 31] width 39 height 10
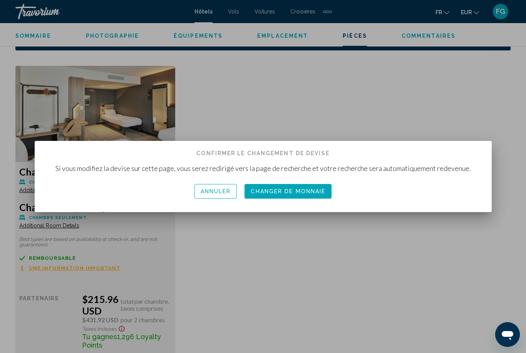
scroll to position [0, 0]
click at [280, 195] on span "Changer de monnaie" at bounding box center [288, 192] width 75 height 6
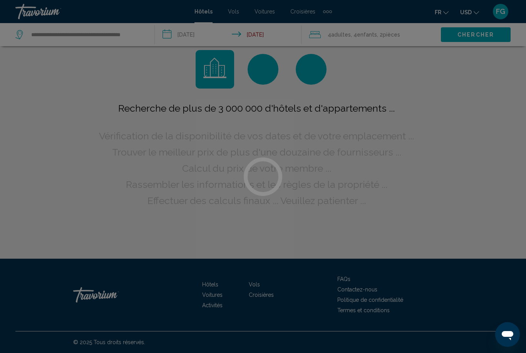
scroll to position [25, 0]
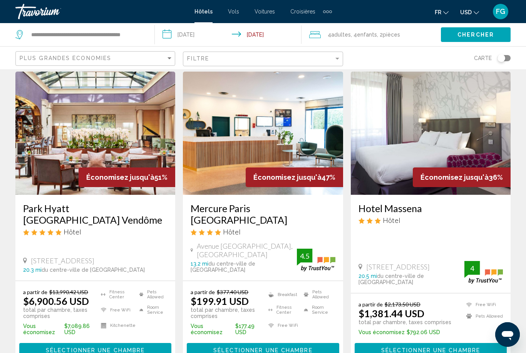
click at [469, 15] on span "USD" at bounding box center [466, 12] width 12 height 6
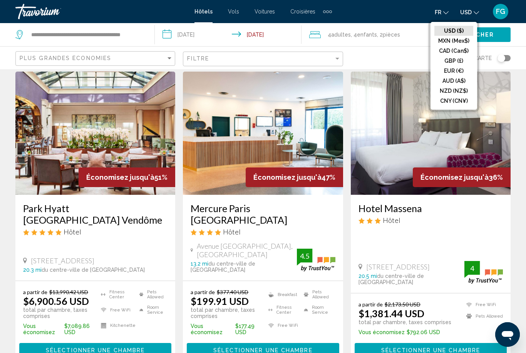
click at [455, 74] on button "EUR (€)" at bounding box center [454, 71] width 39 height 10
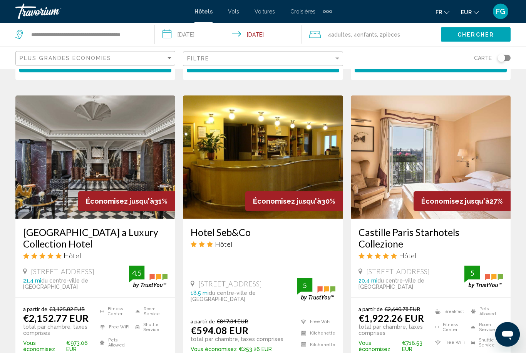
scroll to position [607, 0]
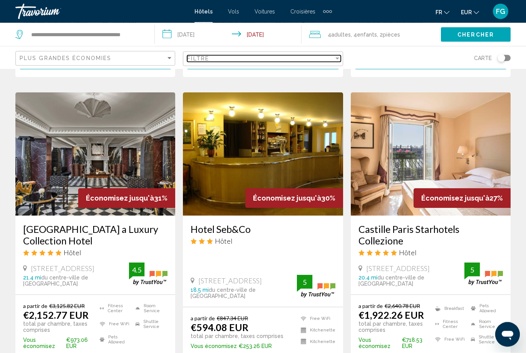
click at [314, 58] on div "Filtre" at bounding box center [260, 58] width 146 height 6
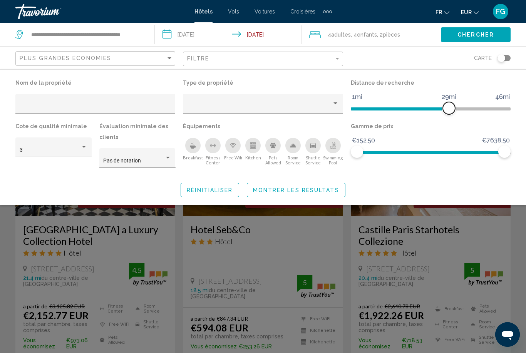
scroll to position [607, 0]
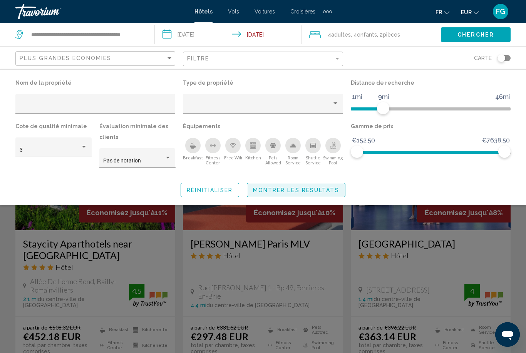
click at [295, 193] on span "Montrer les résultats" at bounding box center [296, 190] width 86 height 6
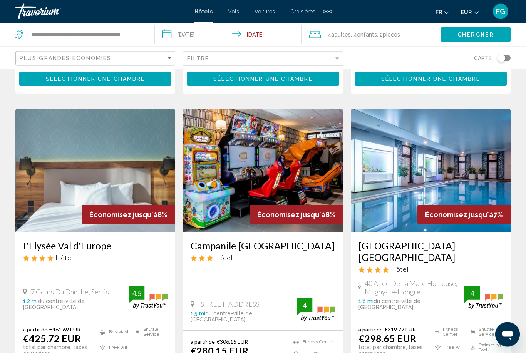
scroll to position [1044, 0]
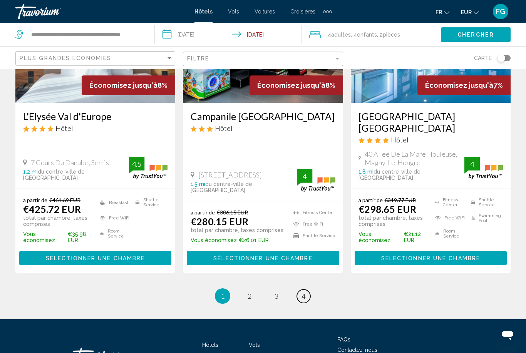
click at [308, 290] on link "page 4" at bounding box center [303, 296] width 13 height 13
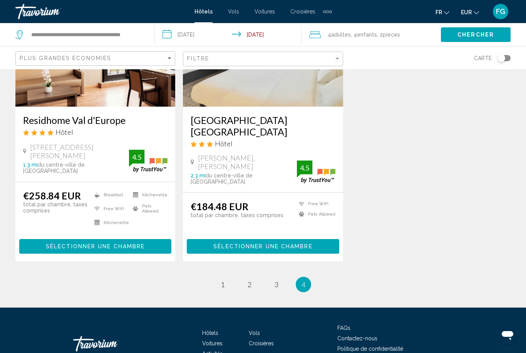
click at [296, 239] on button "Sélectionner une chambre" at bounding box center [263, 246] width 152 height 14
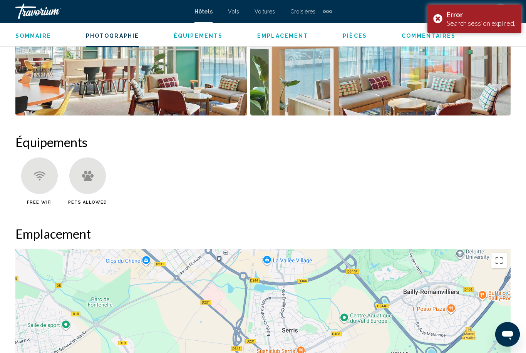
scroll to position [661, 0]
click at [435, 18] on div "Error Search session expired." at bounding box center [475, 19] width 94 height 29
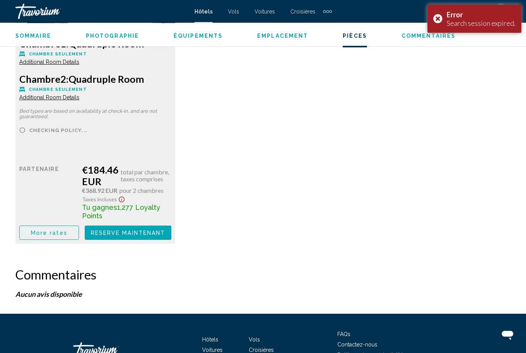
scroll to position [1285, 0]
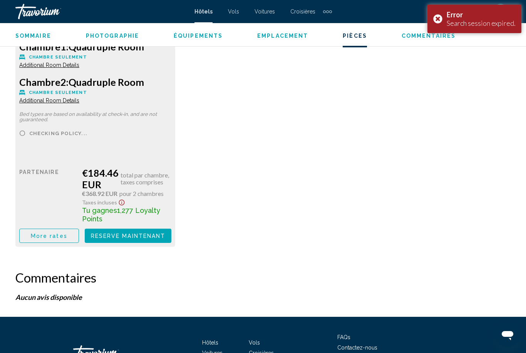
click at [435, 17] on div "Error Search session expired." at bounding box center [475, 19] width 94 height 29
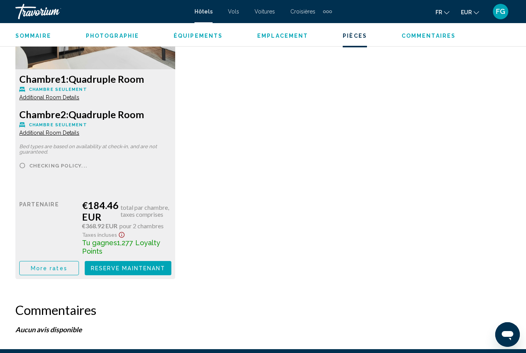
scroll to position [1253, 0]
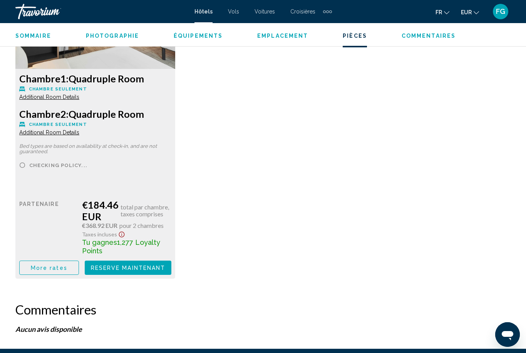
click at [43, 271] on span "More rates" at bounding box center [49, 268] width 37 height 6
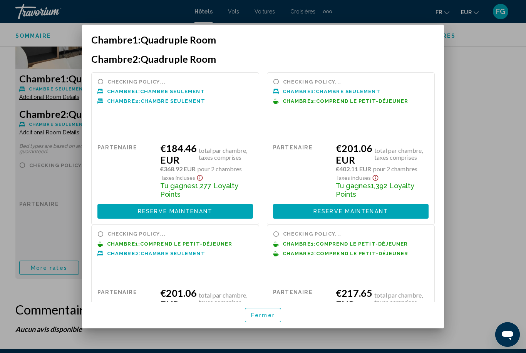
scroll to position [0, 0]
click at [399, 205] on button "Reserve maintenant Plus disponible" at bounding box center [351, 211] width 156 height 14
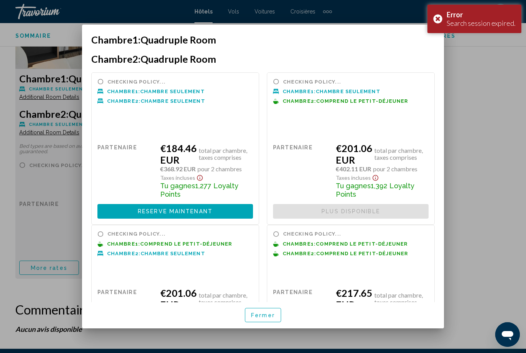
click at [213, 204] on button "Reserve maintenant Plus disponible" at bounding box center [175, 211] width 156 height 14
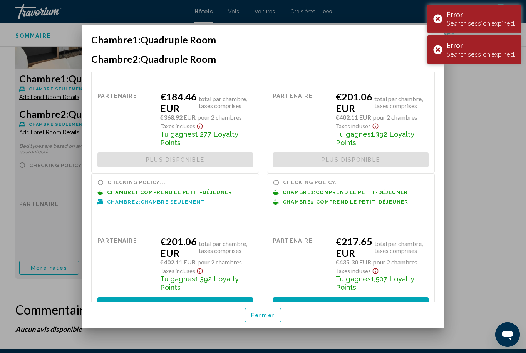
scroll to position [51, 0]
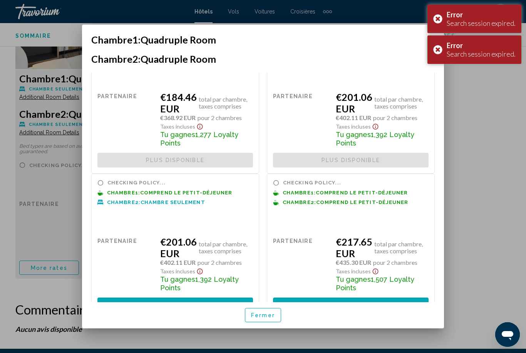
click at [195, 302] on span "Reserve maintenant" at bounding box center [175, 305] width 75 height 6
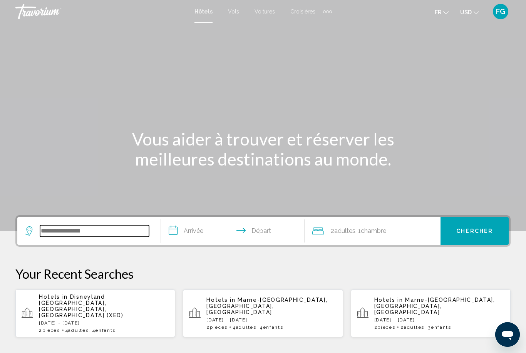
click at [74, 231] on input "Search widget" at bounding box center [94, 231] width 109 height 12
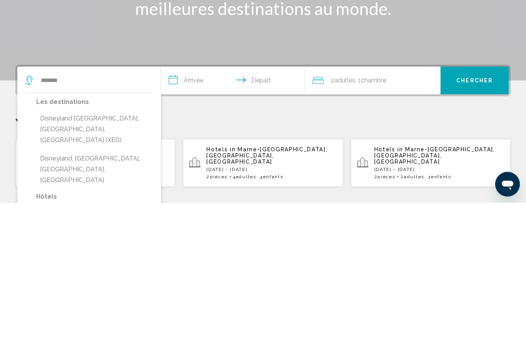
click at [122, 262] on button "Disneyland [GEOGRAPHIC_DATA], [GEOGRAPHIC_DATA], [GEOGRAPHIC_DATA] (XED)" at bounding box center [94, 280] width 117 height 36
type input "**********"
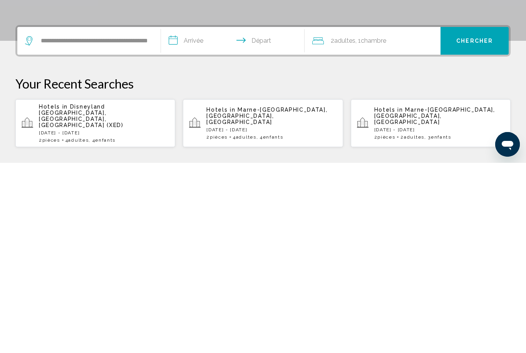
click at [198, 217] on input "**********" at bounding box center [234, 232] width 147 height 30
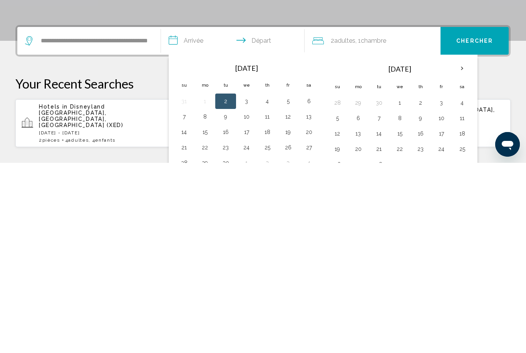
scroll to position [190, 0]
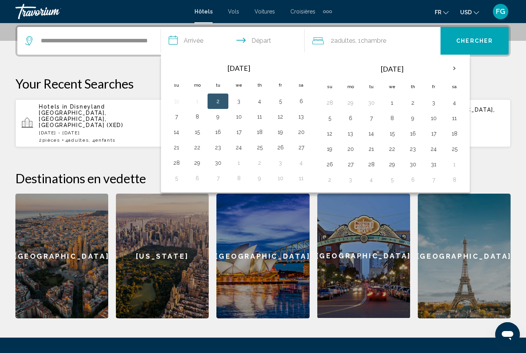
click at [284, 146] on button "26" at bounding box center [280, 147] width 12 height 11
click at [178, 165] on button "28" at bounding box center [176, 163] width 12 height 11
type input "**********"
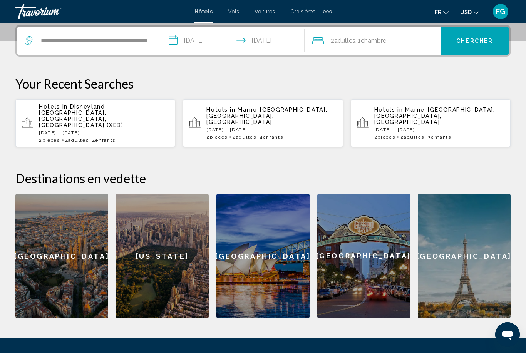
click at [392, 42] on div "2 Adulte Adultes , 1 Chambre pièces" at bounding box center [376, 40] width 128 height 11
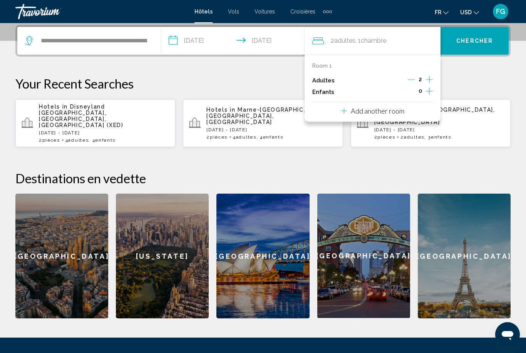
click at [429, 92] on icon "Increment children" at bounding box center [429, 91] width 7 height 9
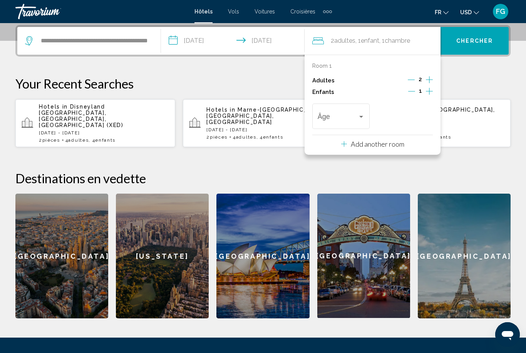
click at [428, 88] on icon "Increment children" at bounding box center [429, 91] width 7 height 9
click at [357, 114] on span "Travelers: 2 adults, 2 children" at bounding box center [338, 118] width 40 height 8
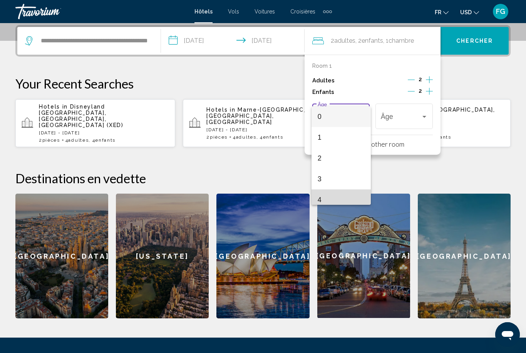
click at [345, 196] on span "4" at bounding box center [341, 200] width 47 height 21
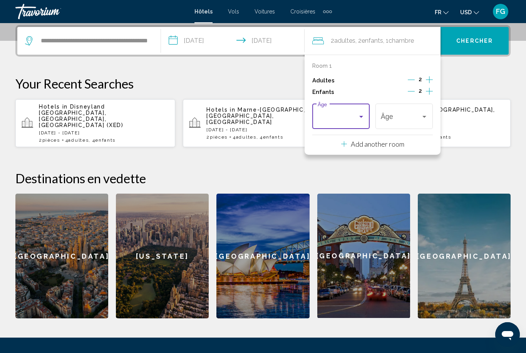
scroll to position [5, 0]
click at [415, 114] on div "4" at bounding box center [401, 118] width 40 height 8
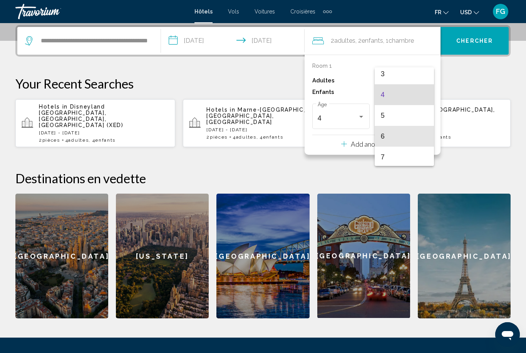
scroll to position [109, 0]
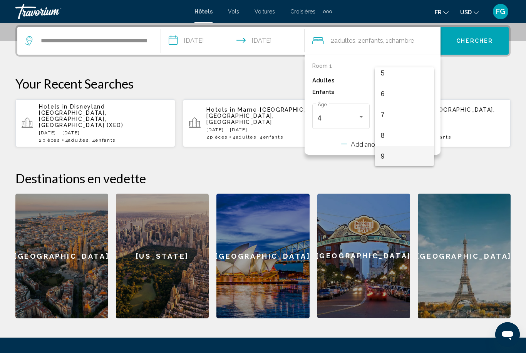
click at [404, 158] on span "9" at bounding box center [404, 156] width 47 height 21
click at [404, 136] on button "Add another room" at bounding box center [372, 143] width 63 height 16
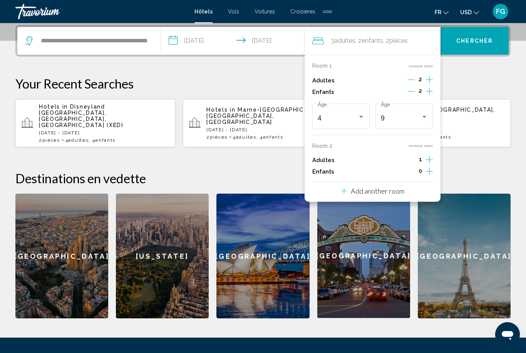
click at [426, 157] on icon "Increment adults" at bounding box center [429, 159] width 7 height 9
click at [427, 173] on icon "Increment children" at bounding box center [429, 171] width 7 height 9
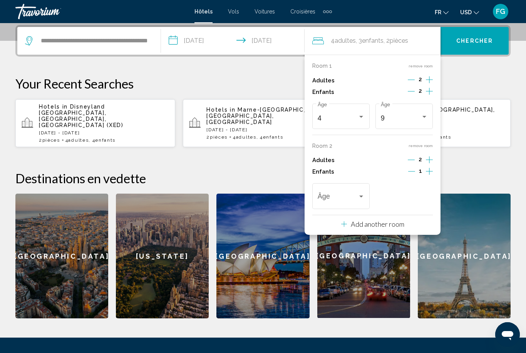
click at [428, 170] on icon "Increment children" at bounding box center [429, 171] width 7 height 9
click at [346, 197] on span "Travelers: 4 adults, 4 children" at bounding box center [338, 199] width 40 height 8
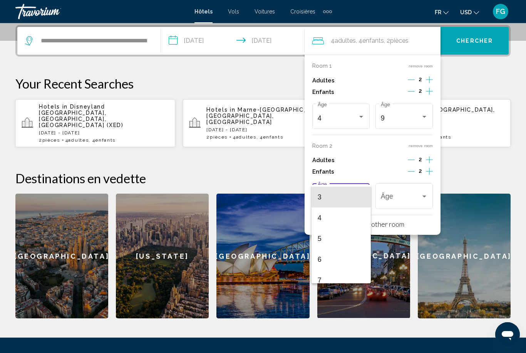
scroll to position [60, 0]
click at [342, 241] on span "5" at bounding box center [341, 239] width 47 height 21
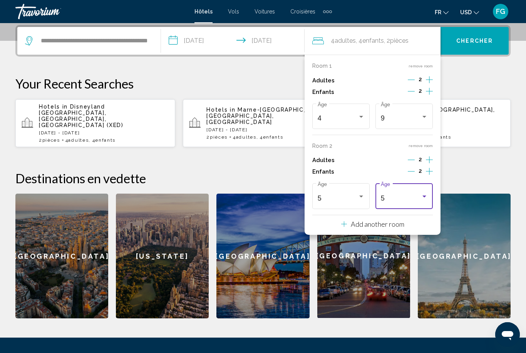
click at [418, 199] on div "5" at bounding box center [401, 199] width 40 height 8
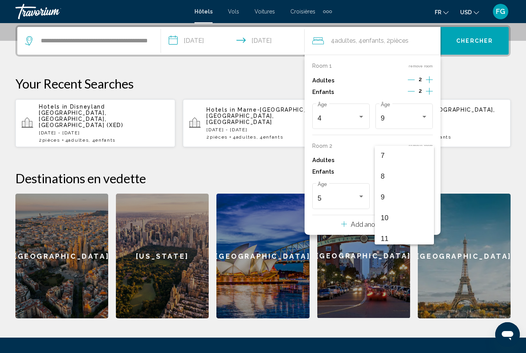
scroll to position [146, 0]
click at [409, 200] on span "9" at bounding box center [404, 197] width 47 height 21
click at [481, 39] on span "Chercher" at bounding box center [474, 41] width 37 height 6
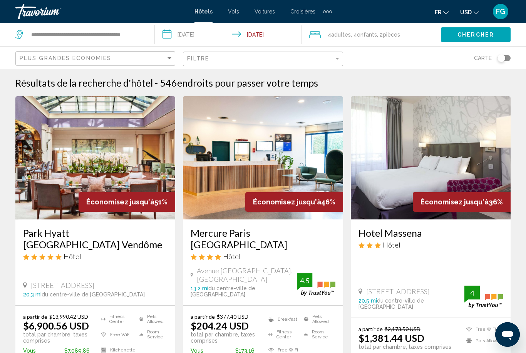
click at [475, 16] on button "USD USD ($) MXN (Mex$) CAD (Can$) GBP (£) EUR (€) AUD (A$) NZD (NZ$) CNY (CN¥)" at bounding box center [469, 12] width 19 height 11
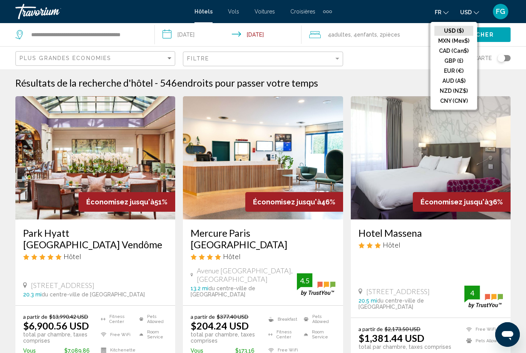
click at [463, 74] on button "EUR (€)" at bounding box center [454, 71] width 39 height 10
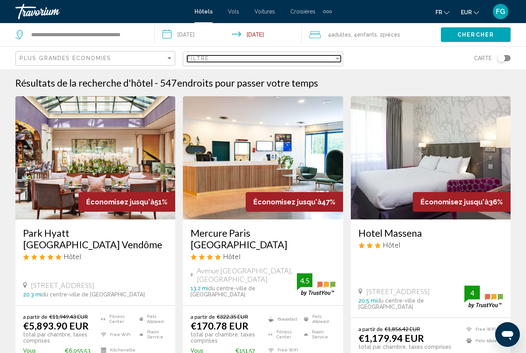
click at [267, 61] on div "Filtre" at bounding box center [260, 58] width 146 height 6
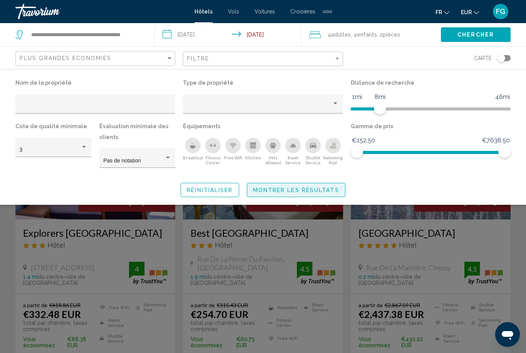
click at [310, 190] on span "Montrer les résultats" at bounding box center [296, 190] width 86 height 6
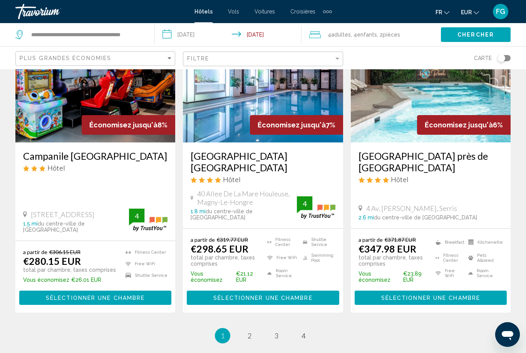
scroll to position [1044, 0]
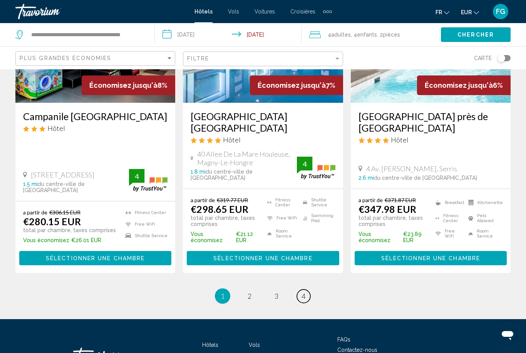
click at [306, 290] on link "page 4" at bounding box center [303, 296] width 13 height 13
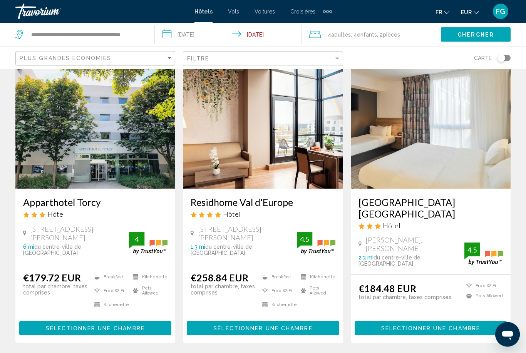
scroll to position [12, 0]
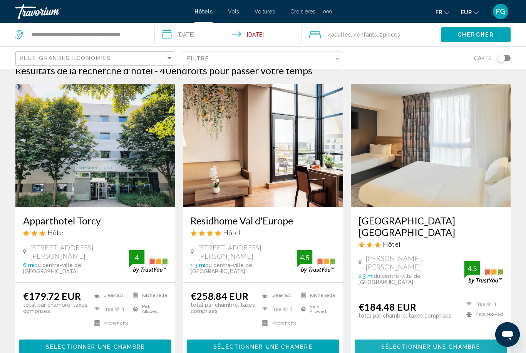
click at [450, 344] on span "Sélectionner une chambre" at bounding box center [430, 347] width 99 height 6
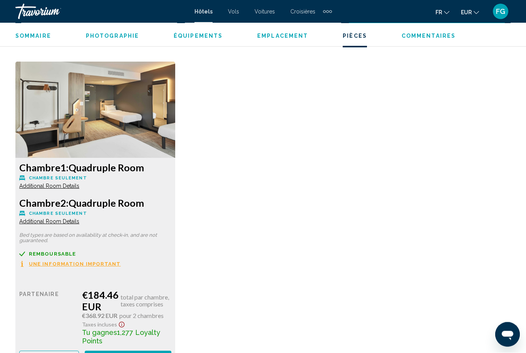
scroll to position [1164, 0]
click at [58, 353] on span "More rates" at bounding box center [49, 358] width 37 height 6
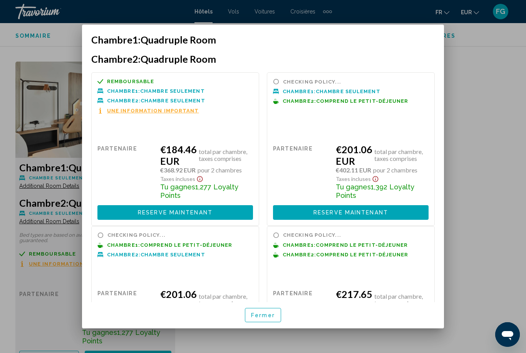
scroll to position [0, 0]
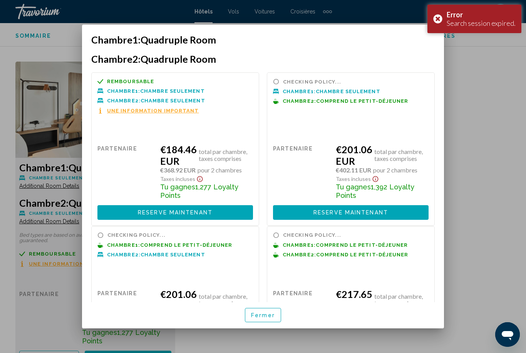
click at [438, 20] on div "Error Search session expired." at bounding box center [475, 19] width 94 height 29
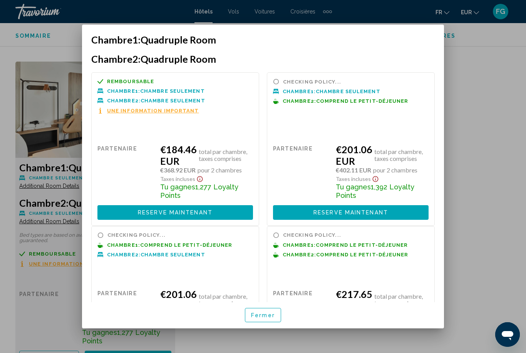
click at [255, 319] on span "Fermer" at bounding box center [263, 315] width 24 height 6
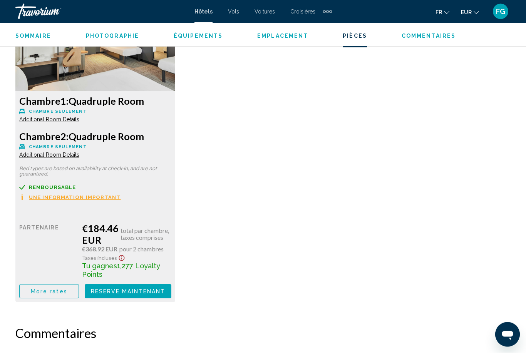
scroll to position [1230, 0]
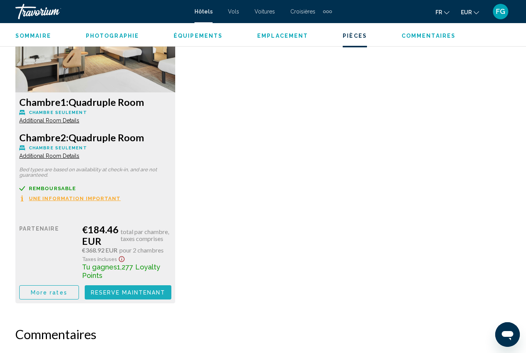
click at [117, 292] on span "Reserve maintenant" at bounding box center [128, 293] width 75 height 6
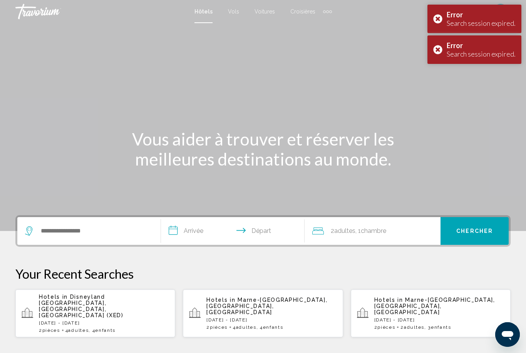
click at [441, 49] on div "Error Search session expired." at bounding box center [475, 49] width 94 height 29
click at [450, 19] on div "Search session expired." at bounding box center [481, 23] width 69 height 8
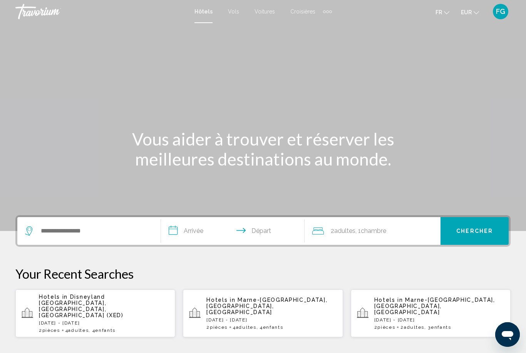
click at [436, 17] on button "fr English Español Français Italiano Português русский" at bounding box center [443, 12] width 14 height 11
click at [482, 60] on div "Main content" at bounding box center [263, 115] width 526 height 231
